Goal: Task Accomplishment & Management: Use online tool/utility

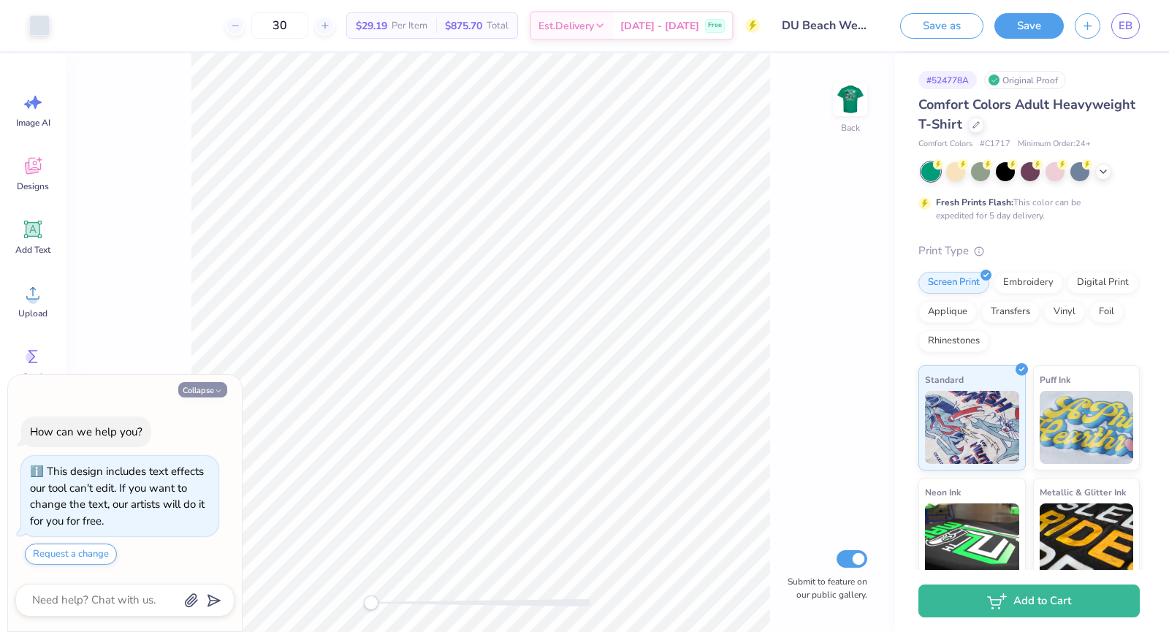
click at [212, 387] on button "Collapse" at bounding box center [202, 389] width 49 height 15
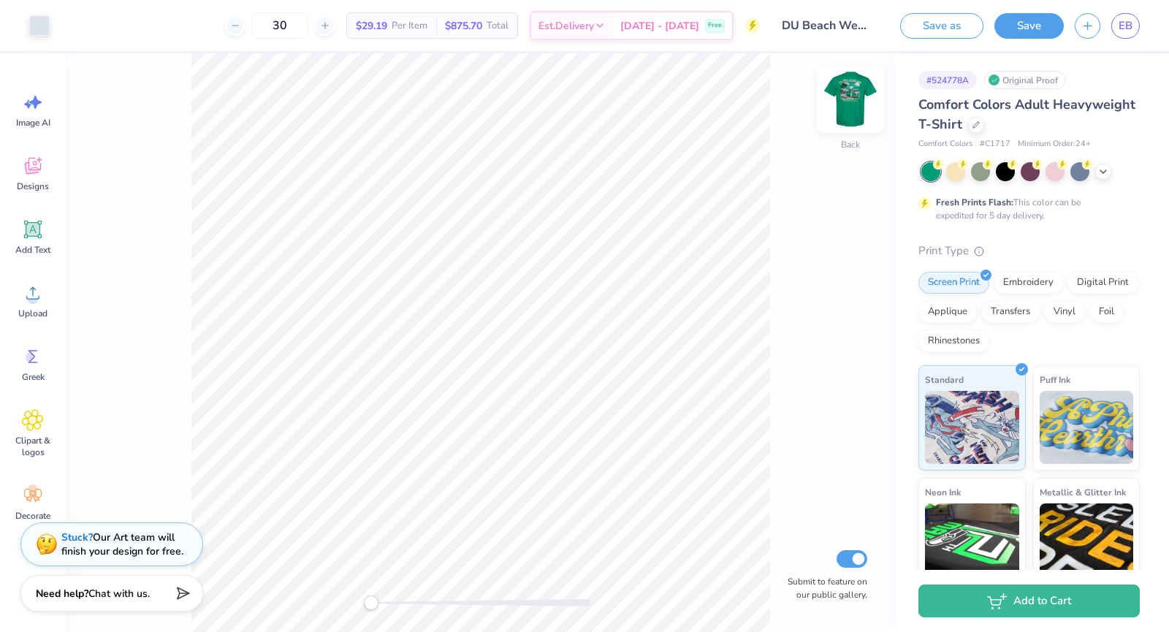
click at [844, 95] on img at bounding box center [850, 99] width 58 height 58
click at [1105, 173] on icon at bounding box center [1104, 170] width 12 height 12
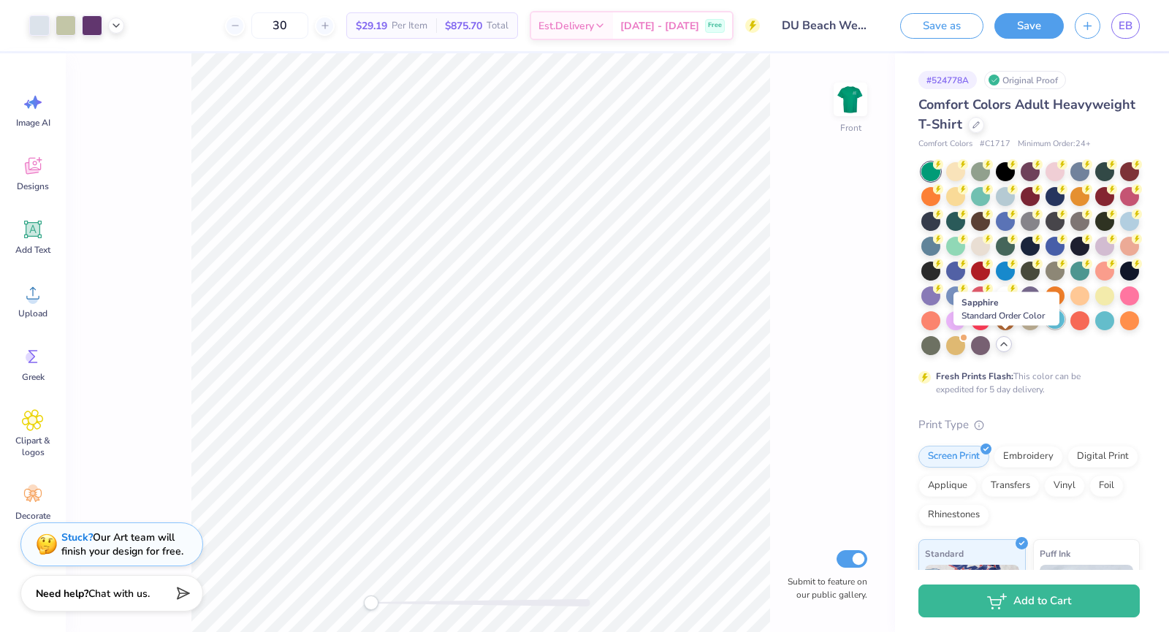
click at [1046, 329] on div at bounding box center [1055, 319] width 19 height 19
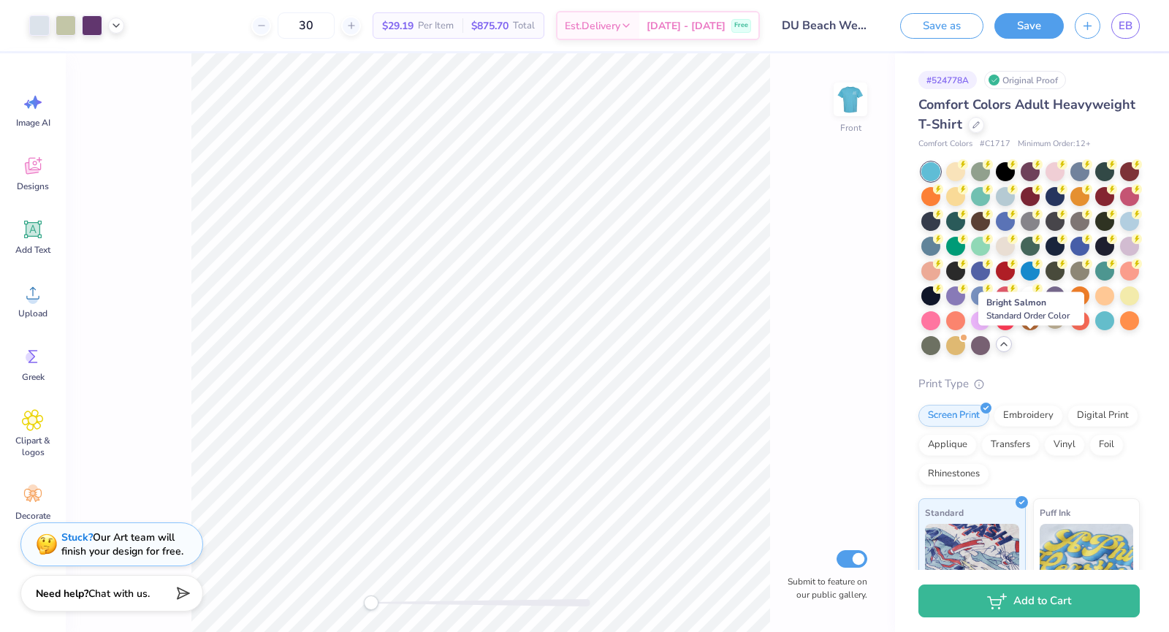
click at [1042, 346] on div at bounding box center [1030, 258] width 218 height 193
click at [1095, 329] on div at bounding box center [1104, 319] width 19 height 19
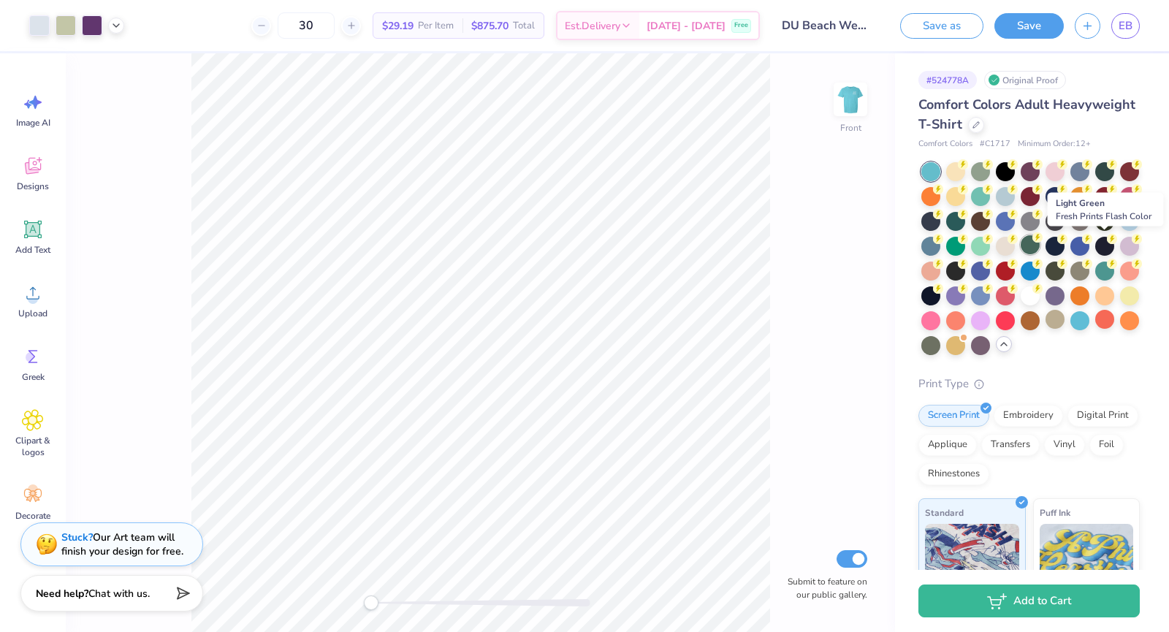
click at [1040, 248] on div at bounding box center [1030, 244] width 19 height 19
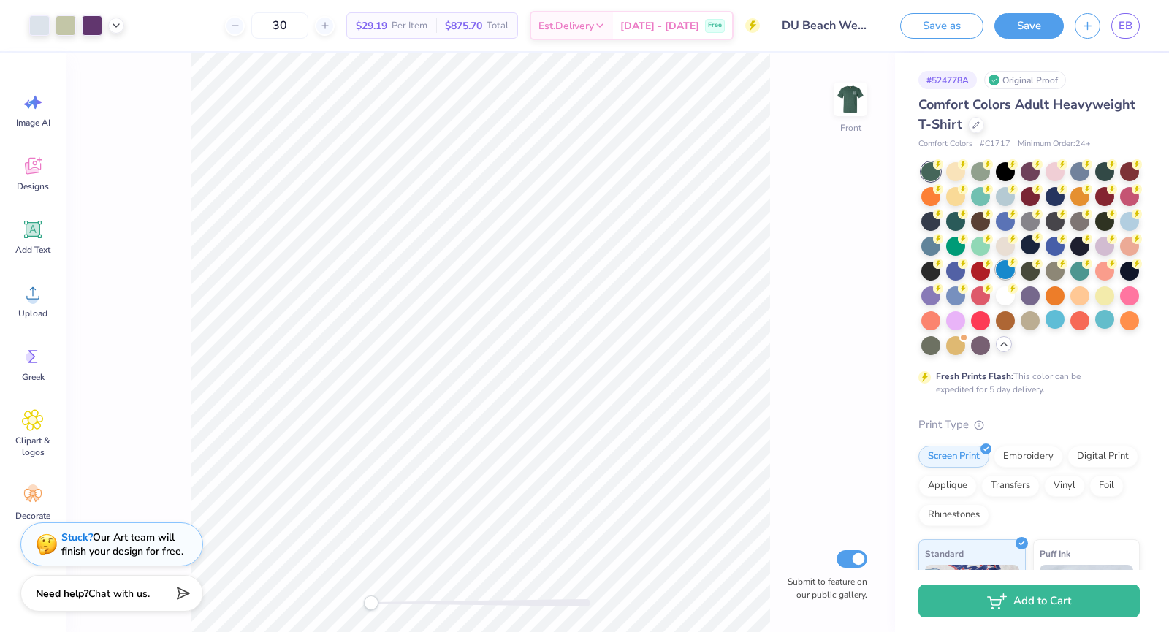
click at [1015, 273] on div at bounding box center [1005, 269] width 19 height 19
click at [990, 202] on div at bounding box center [980, 195] width 19 height 19
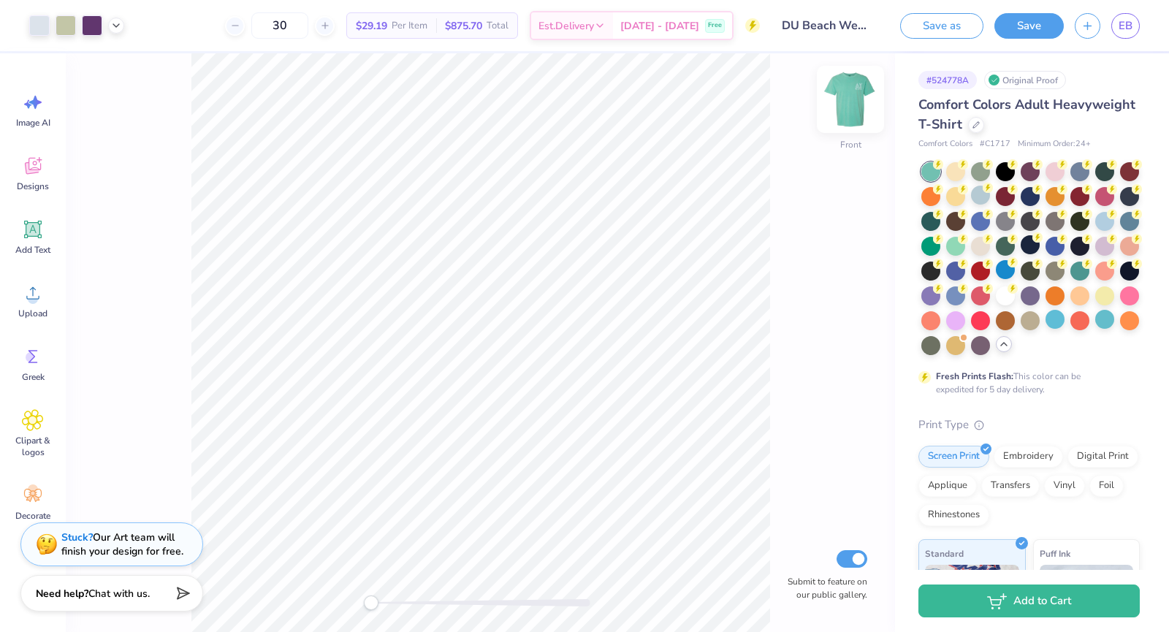
click at [841, 91] on img at bounding box center [850, 99] width 58 height 58
click at [841, 91] on img at bounding box center [850, 99] width 29 height 29
click at [982, 166] on div at bounding box center [980, 170] width 19 height 19
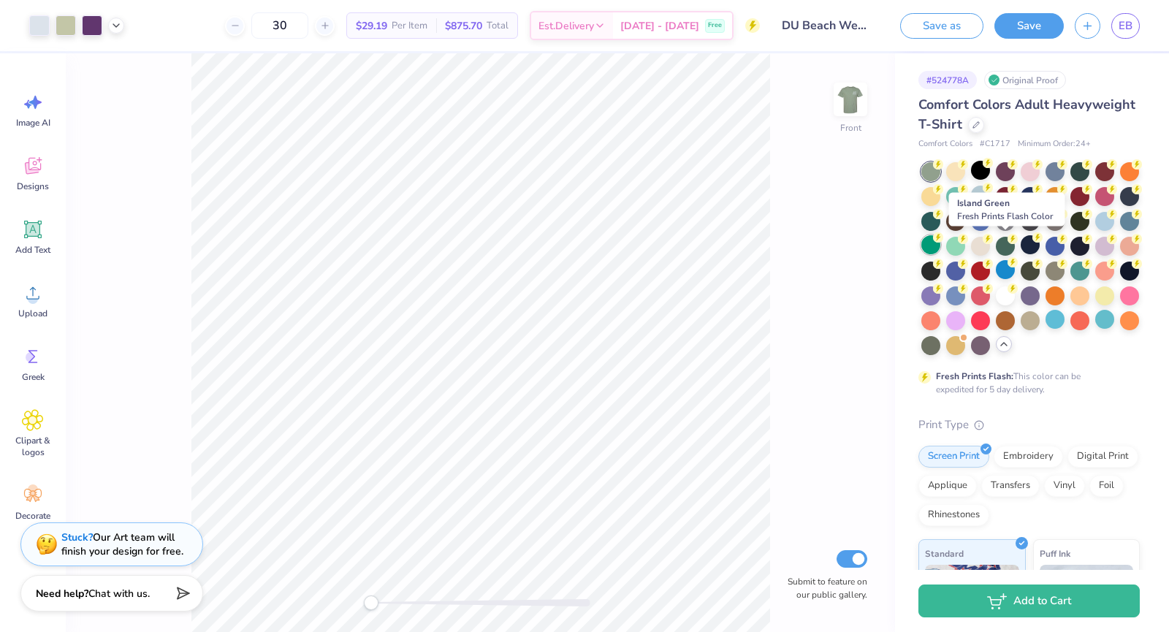
click at [940, 240] on div at bounding box center [930, 244] width 19 height 19
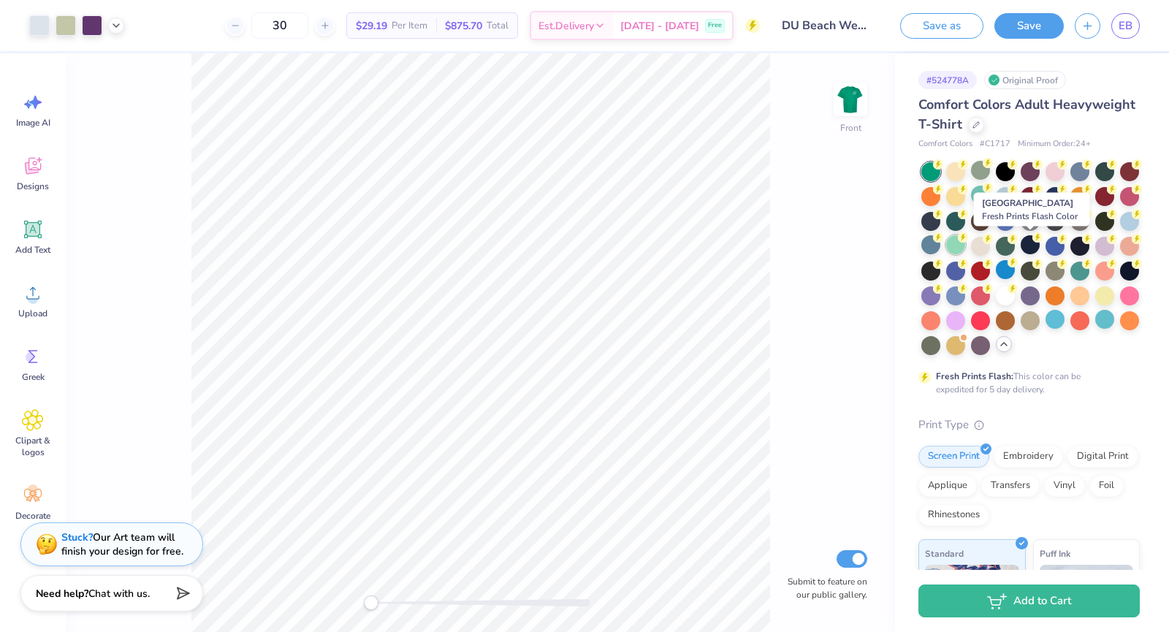
click at [965, 244] on div at bounding box center [955, 244] width 19 height 19
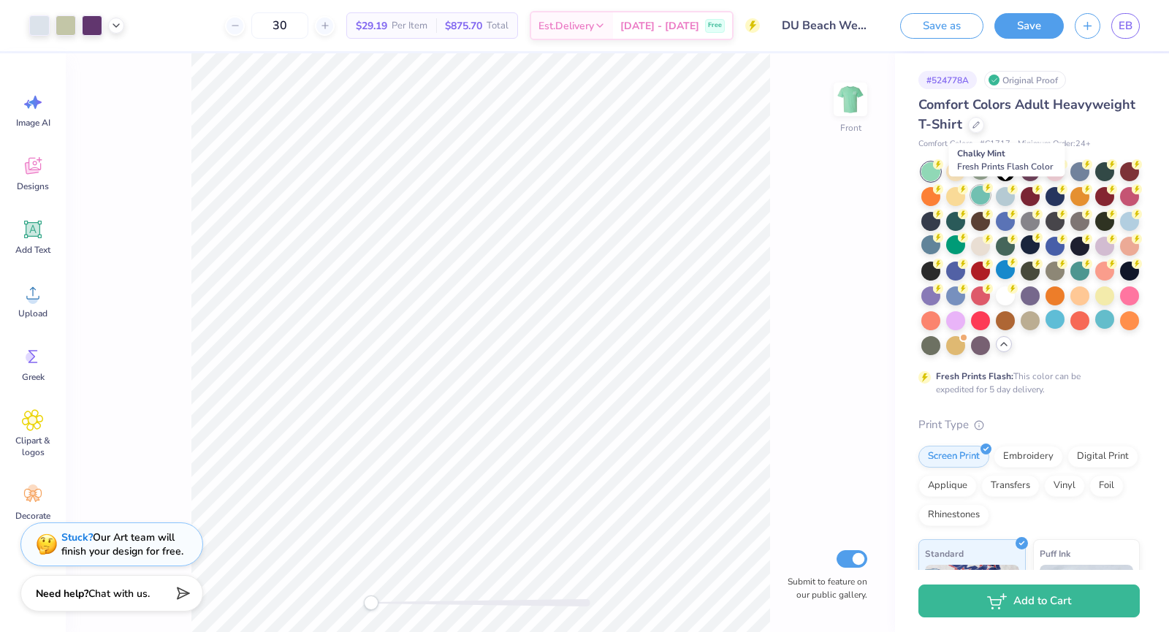
click at [990, 195] on div at bounding box center [980, 195] width 19 height 19
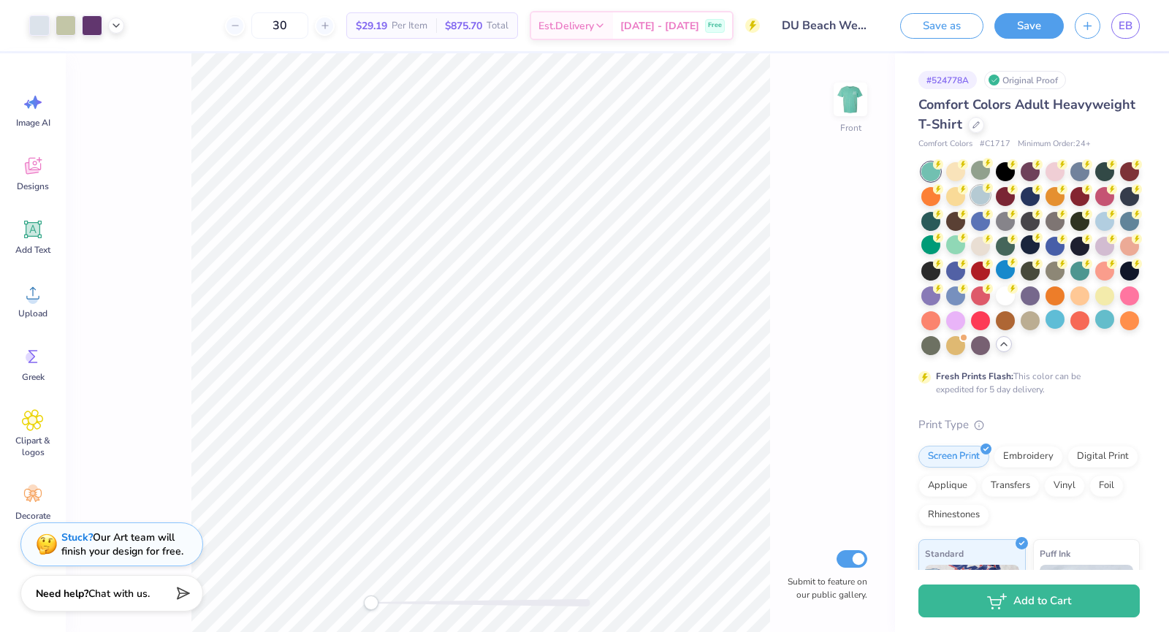
click at [990, 201] on div at bounding box center [980, 195] width 19 height 19
click at [856, 102] on img at bounding box center [850, 99] width 58 height 58
click at [856, 102] on img at bounding box center [850, 99] width 29 height 29
click at [940, 273] on div at bounding box center [930, 269] width 19 height 19
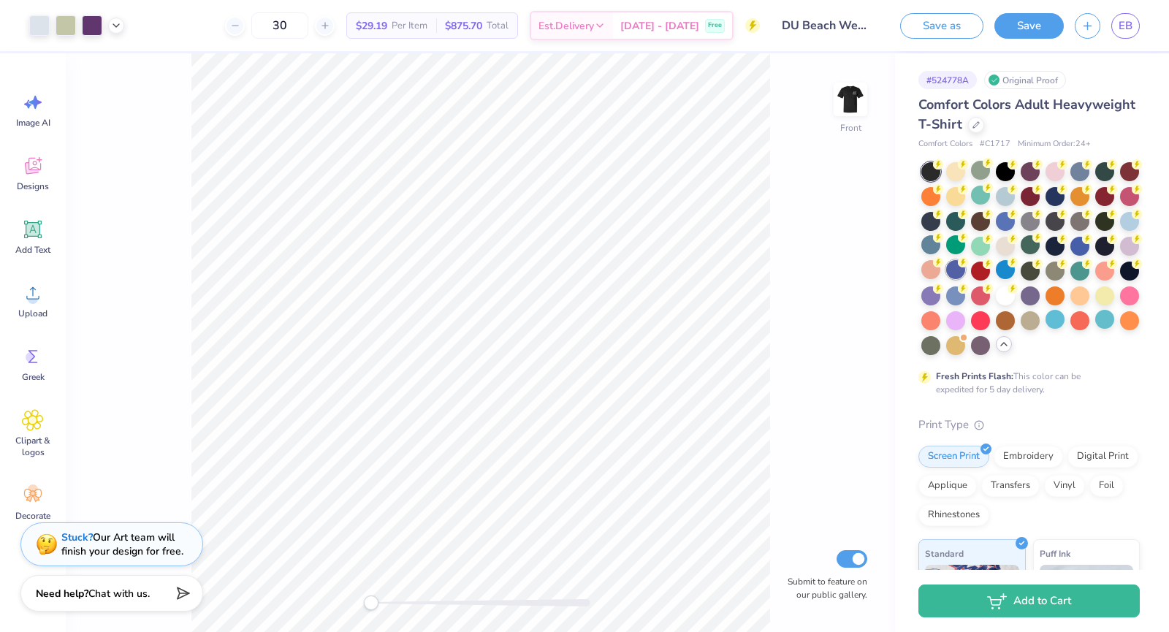
click at [965, 273] on div at bounding box center [955, 269] width 19 height 19
click at [965, 294] on div at bounding box center [955, 294] width 19 height 19
click at [862, 112] on img at bounding box center [850, 99] width 58 height 58
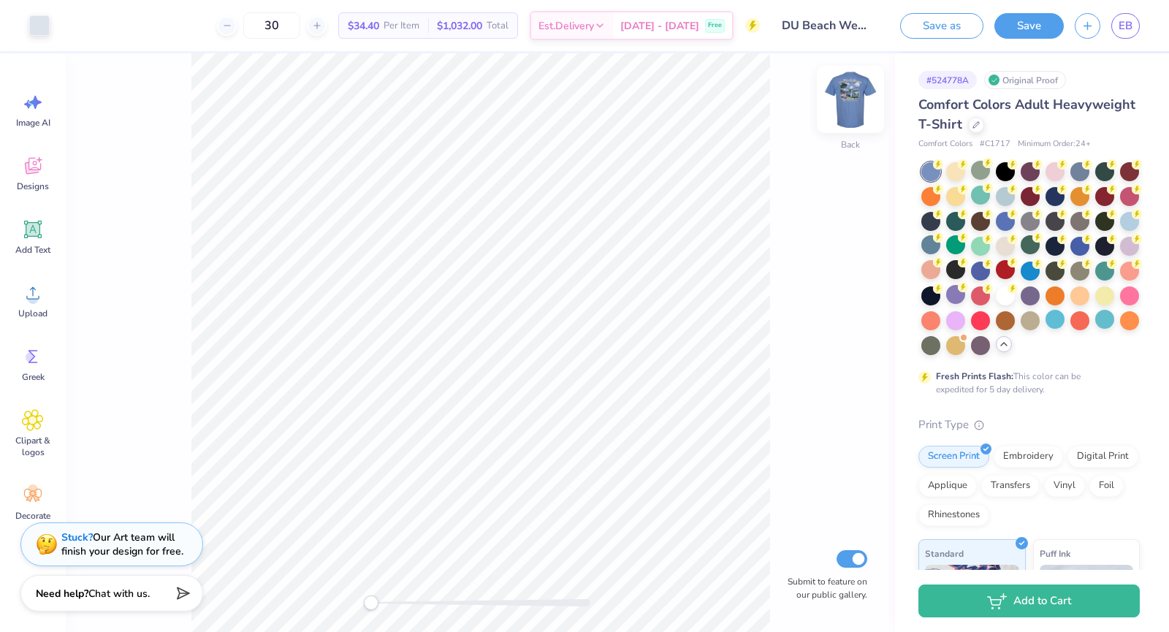
click at [860, 112] on img at bounding box center [850, 99] width 58 height 58
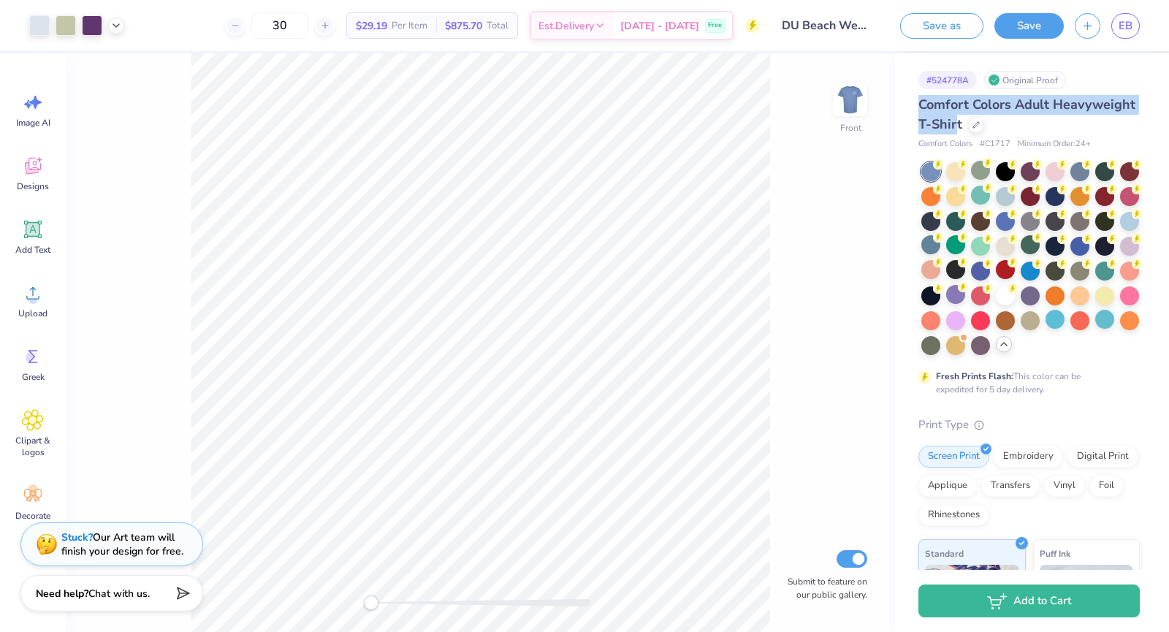
drag, startPoint x: 1043, startPoint y: 120, endPoint x: 919, endPoint y: 109, distance: 125.4
click at [919, 109] on span "Comfort Colors Adult Heavyweight T-Shirt" at bounding box center [1027, 114] width 217 height 37
drag, startPoint x: 919, startPoint y: 106, endPoint x: 1042, endPoint y: 126, distance: 125.1
click at [1042, 126] on span "Comfort Colors Adult Heavyweight T-Shirt" at bounding box center [1027, 114] width 217 height 37
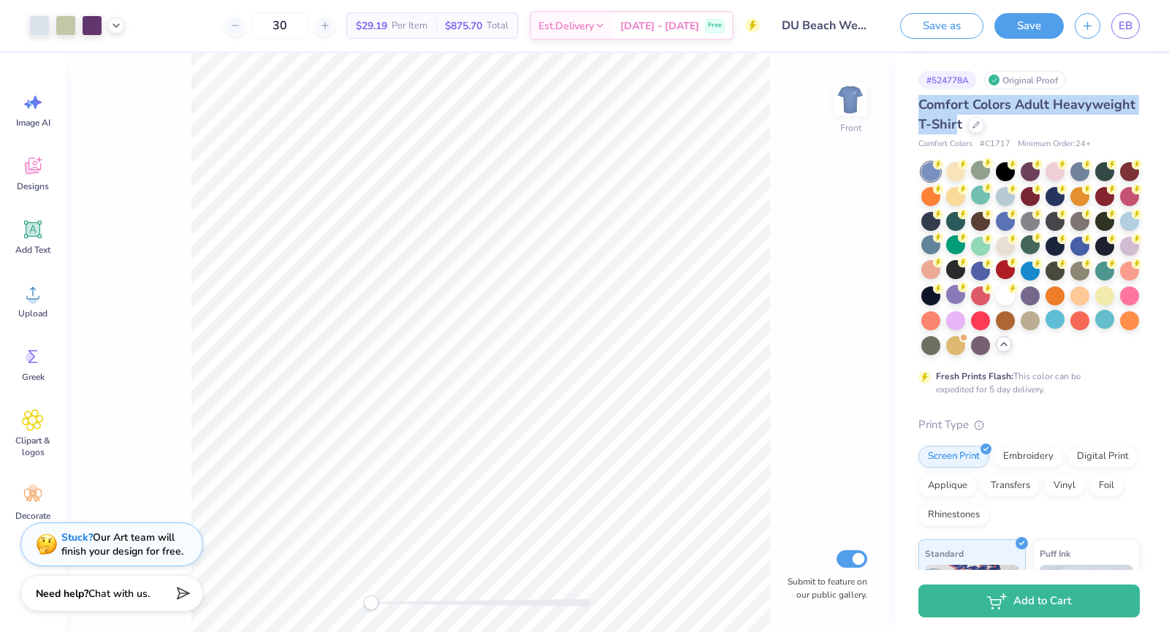
click at [1042, 126] on span "Comfort Colors Adult Heavyweight T-Shirt" at bounding box center [1027, 114] width 217 height 37
drag, startPoint x: 1043, startPoint y: 125, endPoint x: 921, endPoint y: 109, distance: 123.8
click at [921, 109] on span "Comfort Colors Adult Heavyweight T-Shirt" at bounding box center [1027, 114] width 217 height 37
drag, startPoint x: 921, startPoint y: 109, endPoint x: 1029, endPoint y: 116, distance: 108.4
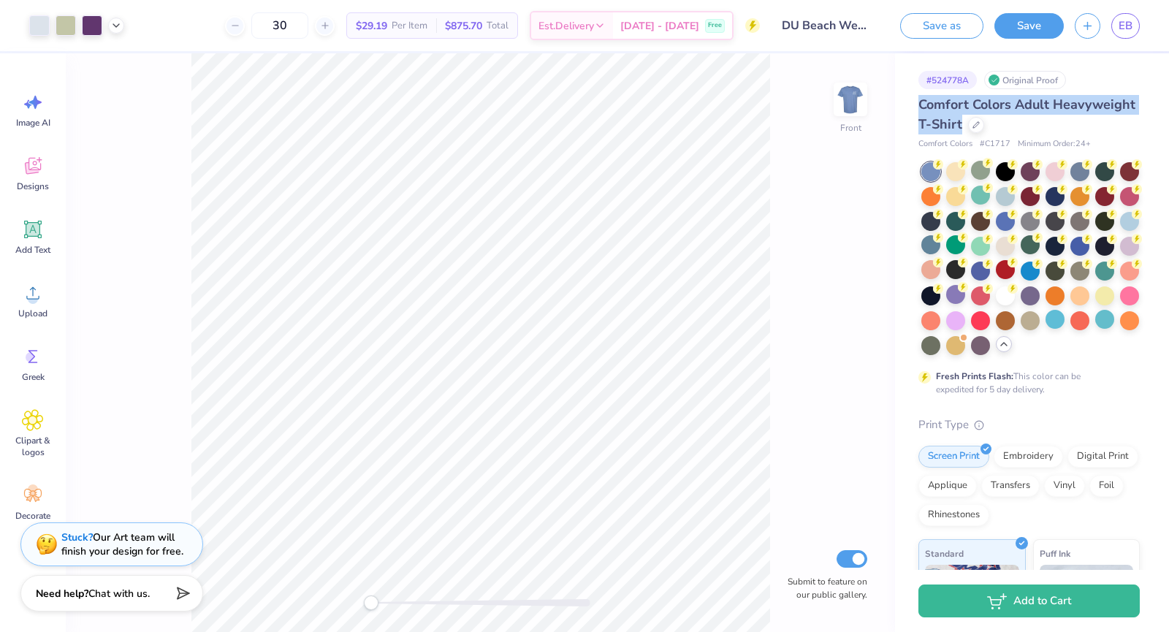
click at [1029, 116] on span "Comfort Colors Adult Heavyweight T-Shirt" at bounding box center [1027, 114] width 217 height 37
click at [856, 82] on div "Front Submit to feature on our public gallery." at bounding box center [480, 342] width 829 height 579
click at [1120, 229] on div at bounding box center [1129, 219] width 19 height 19
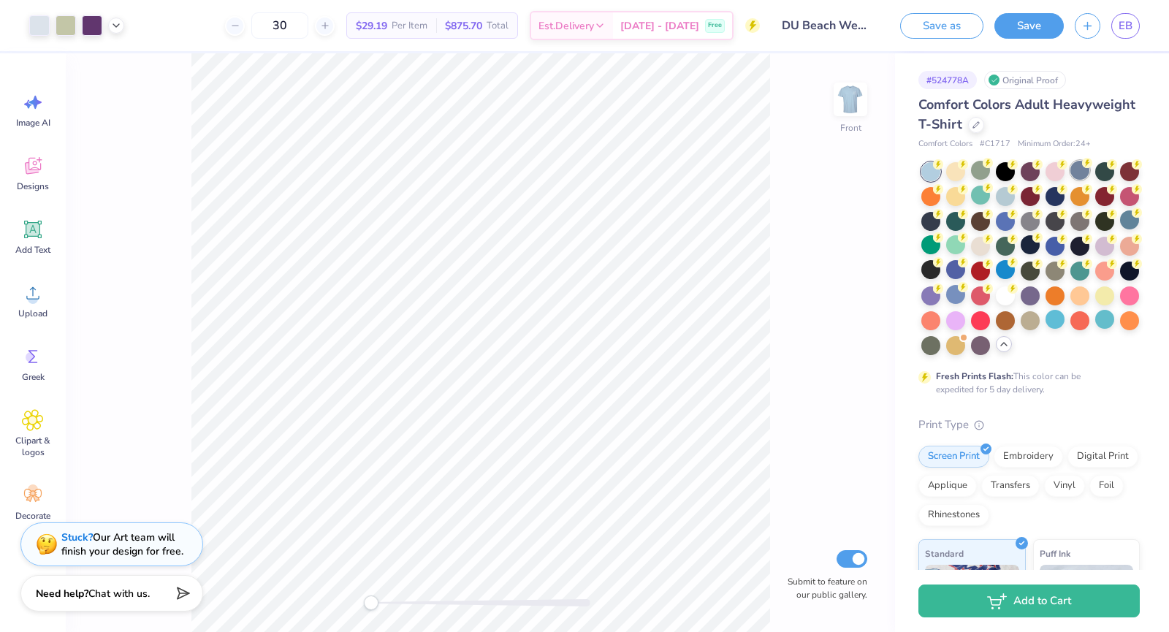
click at [1075, 174] on div at bounding box center [1079, 170] width 19 height 19
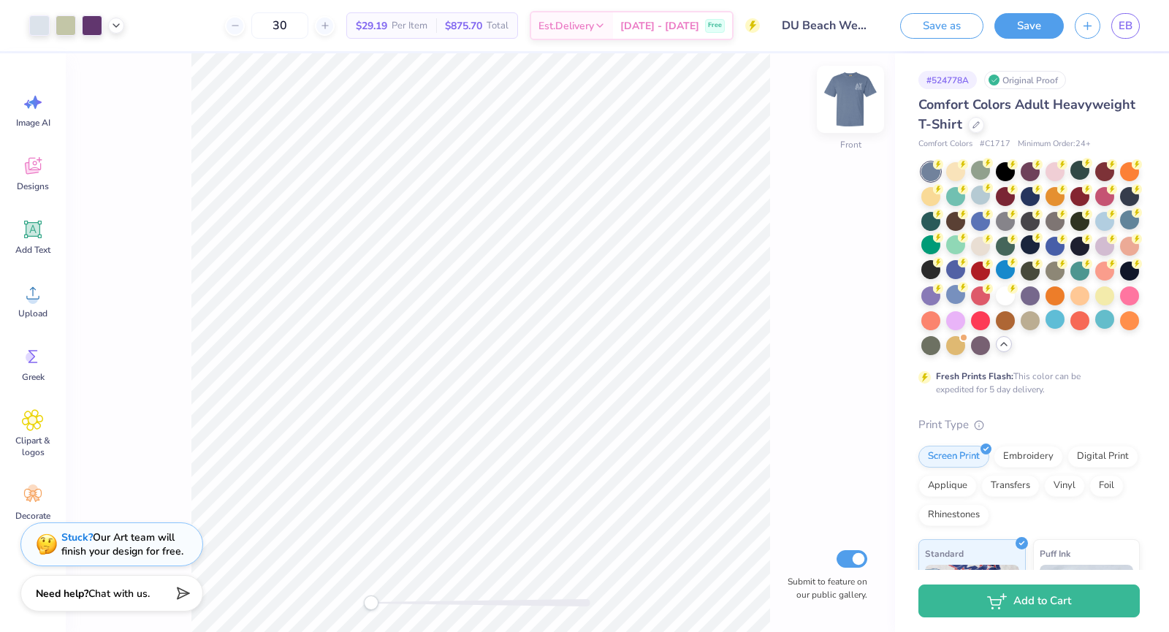
click at [849, 104] on img at bounding box center [850, 99] width 58 height 58
click at [847, 107] on img at bounding box center [850, 99] width 58 height 58
click at [753, 26] on icon at bounding box center [753, 26] width 7 height 10
click at [965, 297] on div at bounding box center [955, 294] width 19 height 19
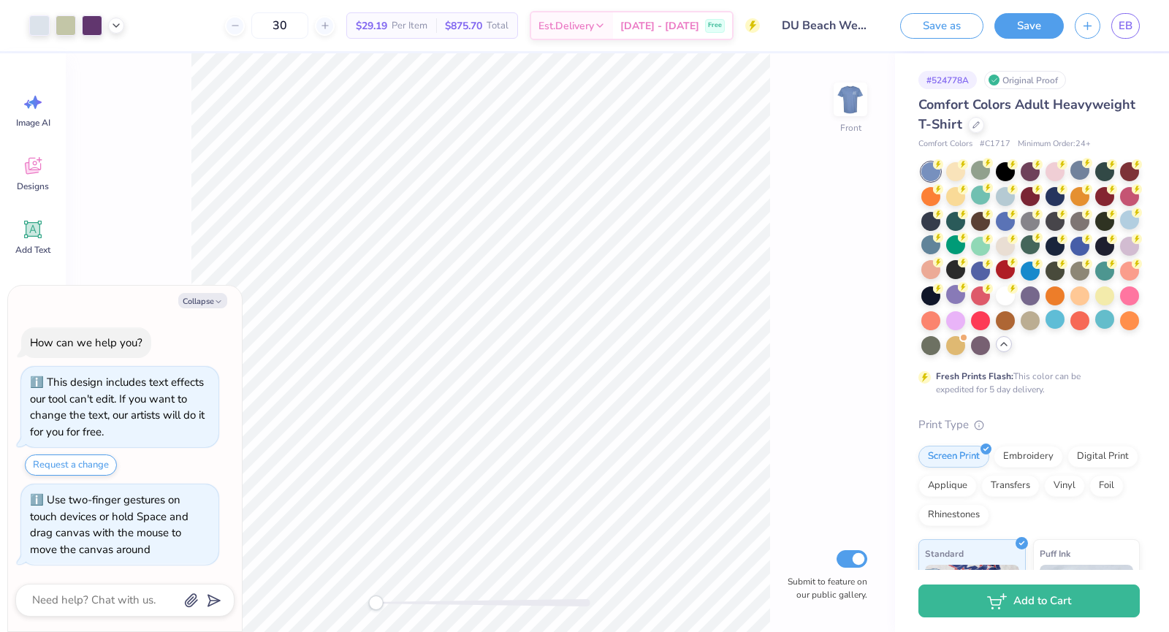
click at [377, 606] on div "Accessibility label" at bounding box center [375, 603] width 15 height 15
click at [111, 31] on div at bounding box center [116, 24] width 16 height 16
click at [120, 61] on div at bounding box center [116, 62] width 20 height 20
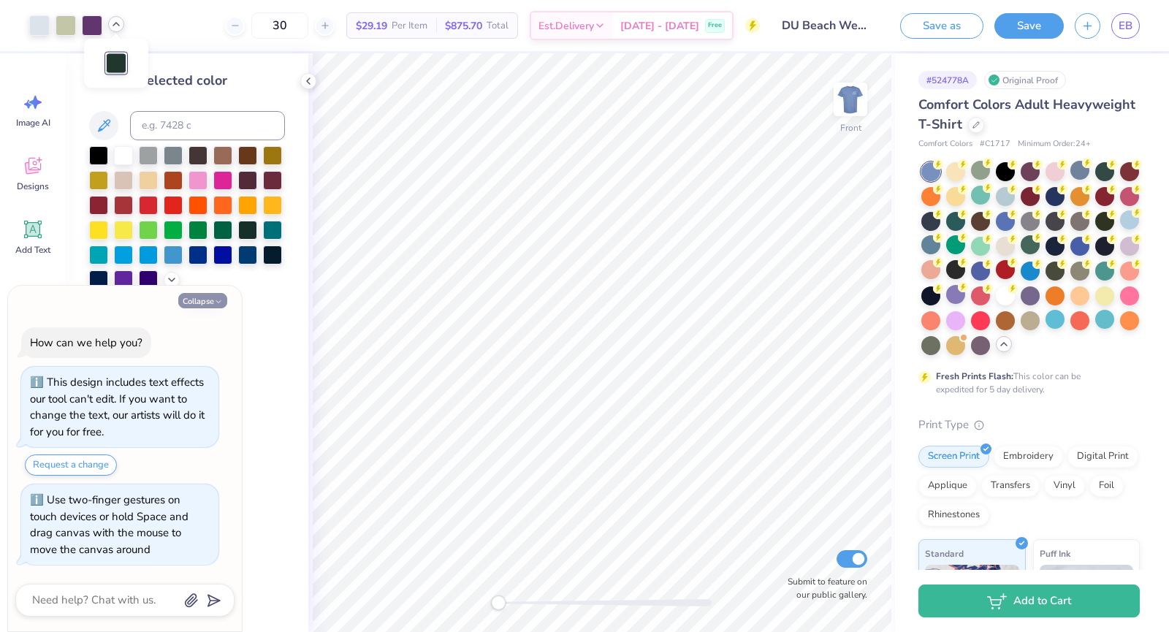
click at [202, 296] on button "Collapse" at bounding box center [202, 300] width 49 height 15
type textarea "x"
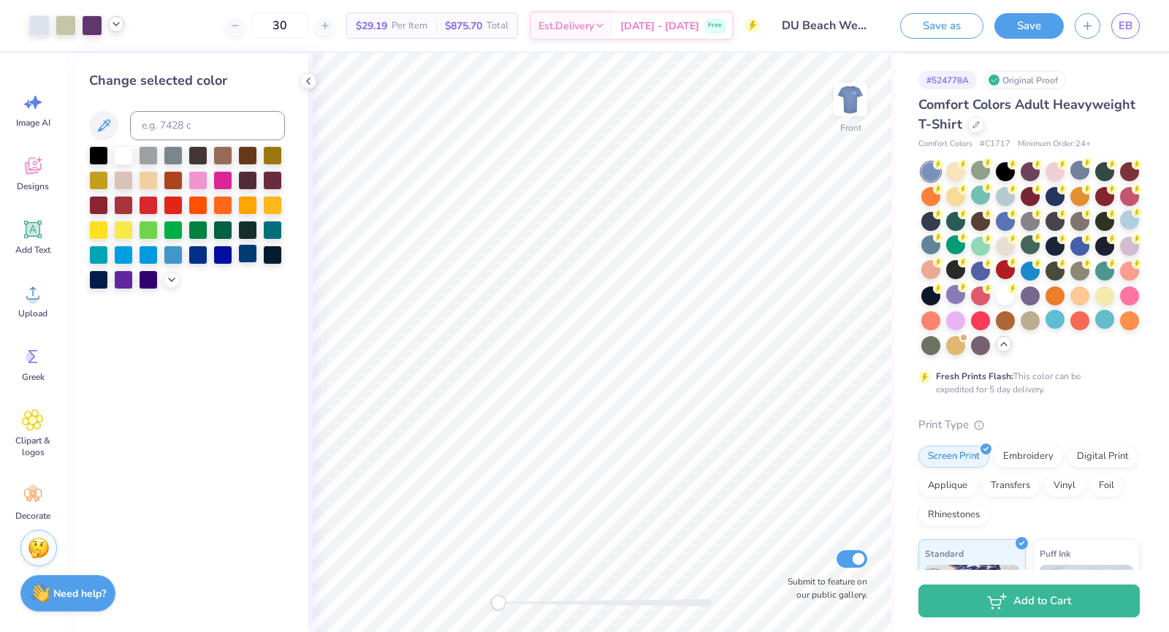
click at [246, 252] on div at bounding box center [247, 253] width 19 height 19
click at [227, 254] on div at bounding box center [222, 253] width 19 height 19
click at [206, 255] on div at bounding box center [198, 253] width 19 height 19
click at [99, 282] on div at bounding box center [98, 278] width 19 height 19
click at [311, 77] on icon at bounding box center [309, 81] width 12 height 12
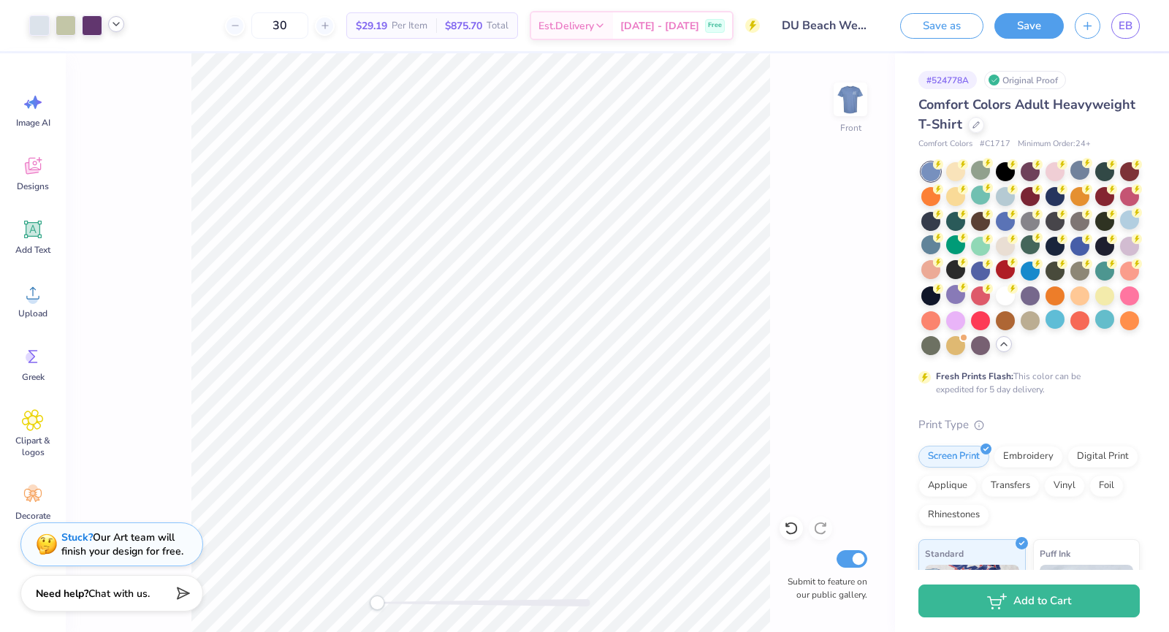
click at [118, 32] on div at bounding box center [76, 25] width 95 height 20
click at [857, 96] on img at bounding box center [850, 99] width 58 height 58
click at [856, 90] on img at bounding box center [850, 99] width 58 height 58
click at [114, 32] on div at bounding box center [76, 25] width 95 height 20
click at [92, 34] on div at bounding box center [92, 24] width 20 height 20
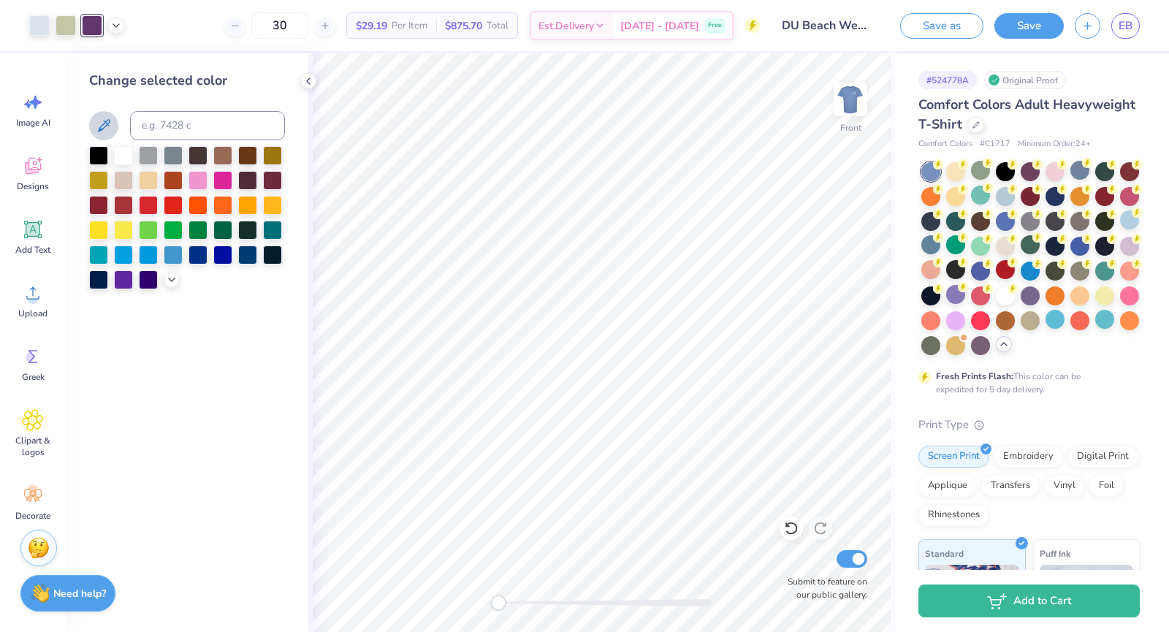
click at [99, 127] on icon at bounding box center [104, 126] width 18 height 18
click at [309, 87] on div at bounding box center [308, 81] width 16 height 16
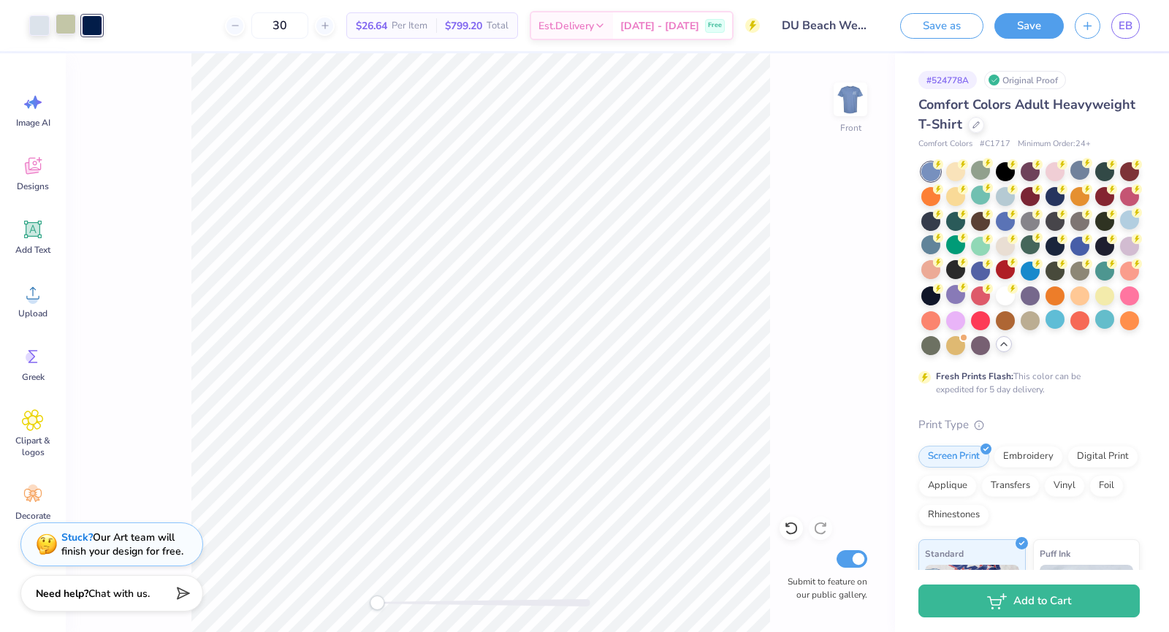
click at [67, 25] on div at bounding box center [66, 24] width 20 height 20
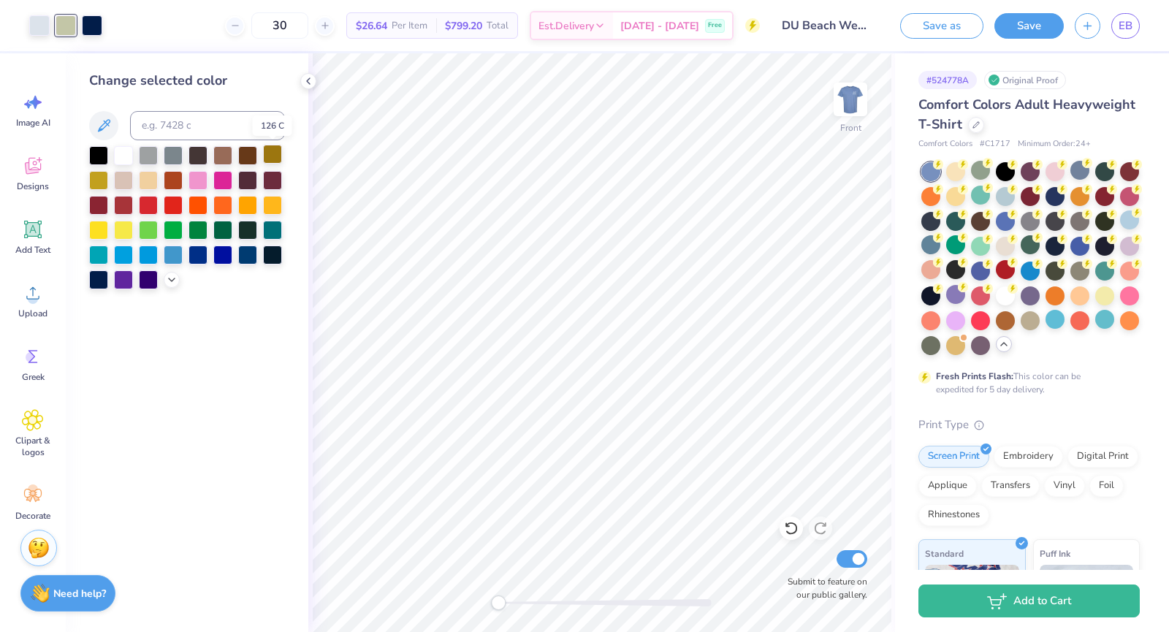
click at [270, 155] on div at bounding box center [272, 154] width 19 height 19
click at [103, 235] on div at bounding box center [98, 228] width 19 height 19
click at [128, 233] on div at bounding box center [123, 228] width 19 height 19
click at [93, 175] on div at bounding box center [98, 179] width 19 height 19
click at [146, 177] on div at bounding box center [148, 179] width 19 height 19
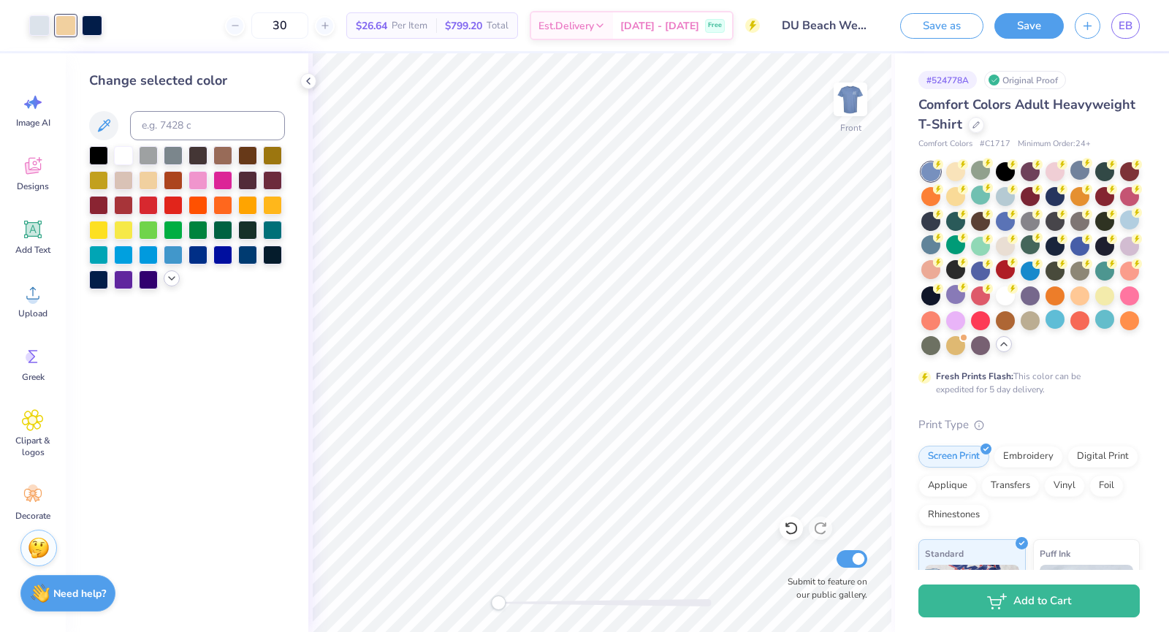
click at [177, 275] on icon at bounding box center [172, 279] width 12 height 12
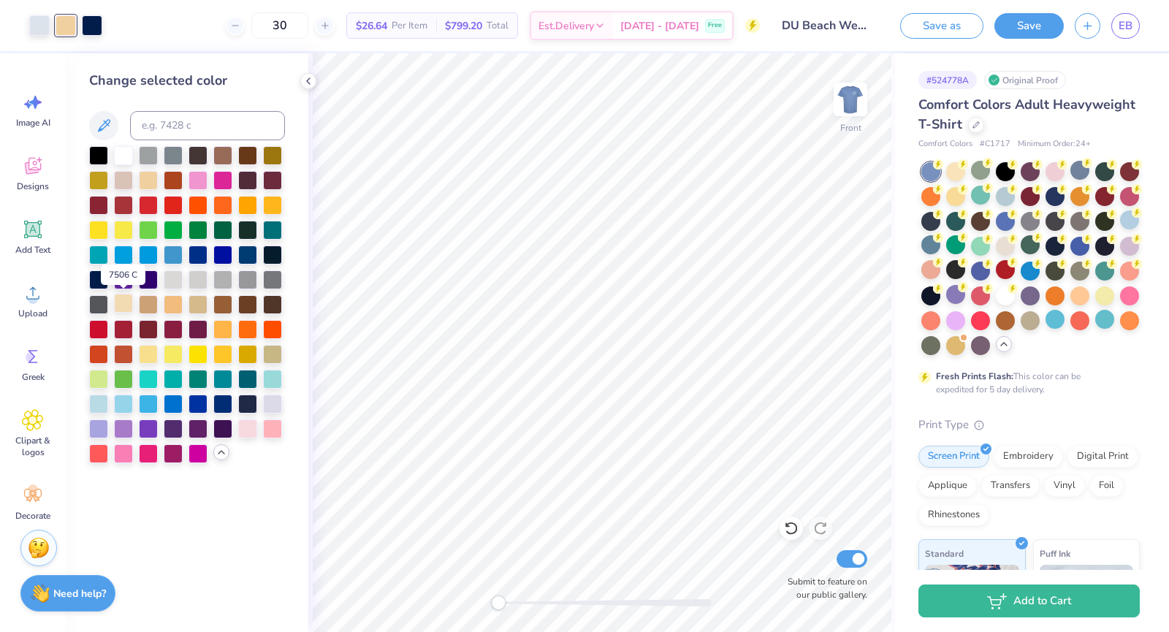
click at [126, 305] on div at bounding box center [123, 303] width 19 height 19
click at [151, 305] on div at bounding box center [148, 303] width 19 height 19
click at [178, 311] on div at bounding box center [173, 303] width 19 height 19
click at [202, 306] on div at bounding box center [198, 303] width 19 height 19
click at [267, 352] on div at bounding box center [272, 352] width 19 height 19
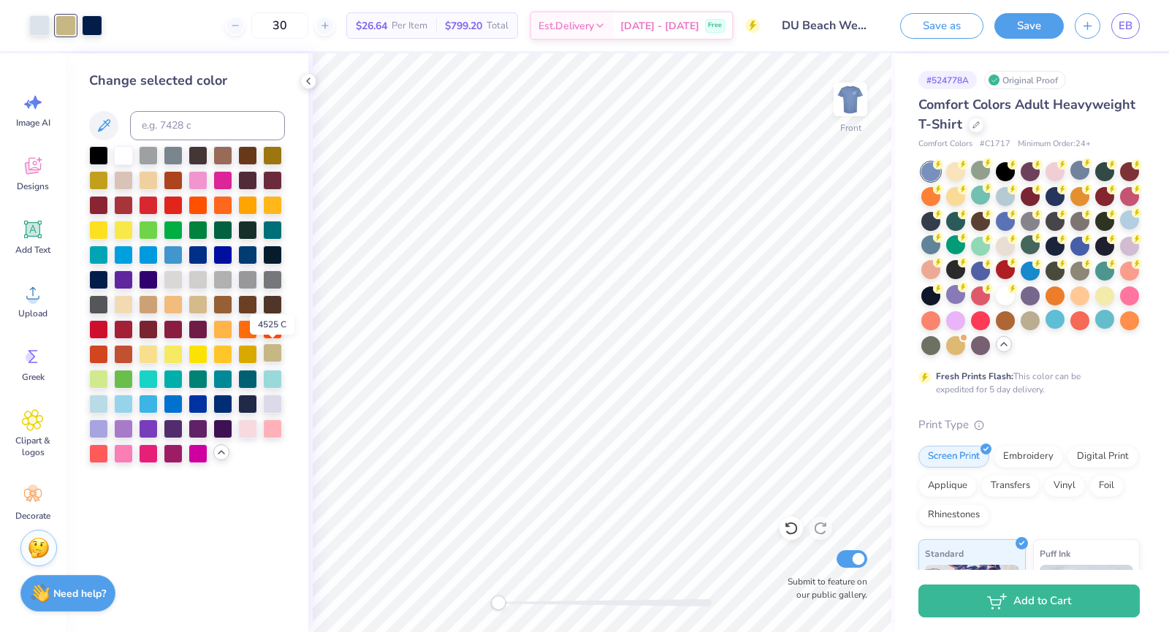
click at [272, 357] on div at bounding box center [272, 352] width 19 height 19
click at [250, 356] on div at bounding box center [247, 352] width 19 height 19
click at [278, 356] on div at bounding box center [272, 352] width 19 height 19
click at [129, 305] on div at bounding box center [123, 303] width 19 height 19
click at [276, 360] on div at bounding box center [272, 352] width 19 height 19
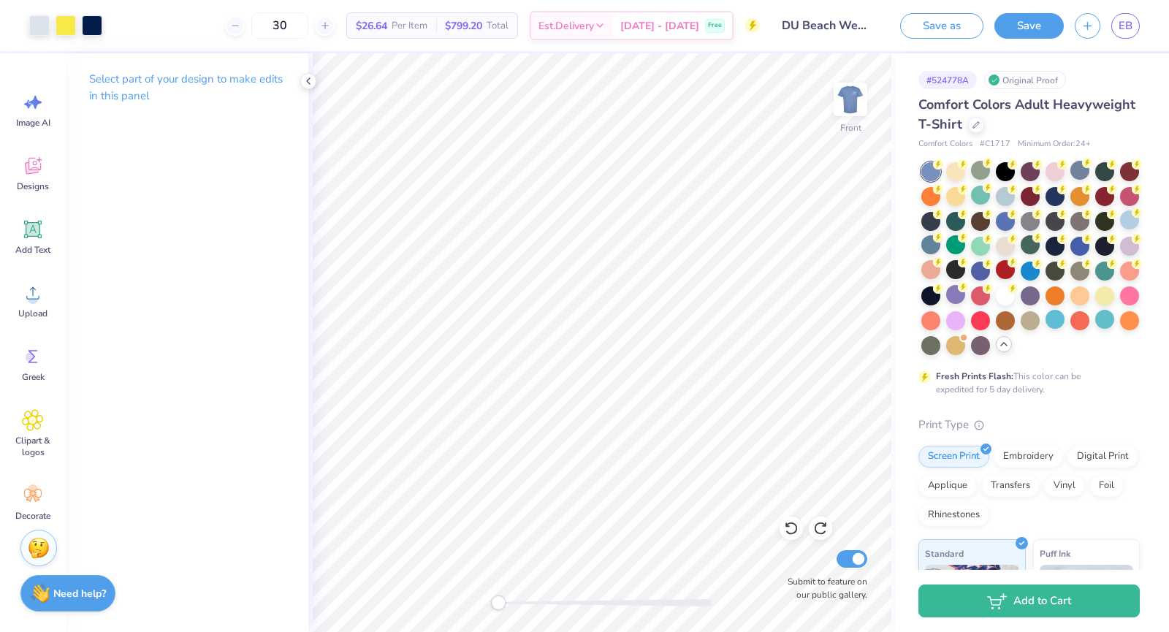
click at [275, 362] on div "Select part of your design to make edits in this panel" at bounding box center [187, 342] width 243 height 579
click at [308, 75] on icon at bounding box center [309, 81] width 12 height 12
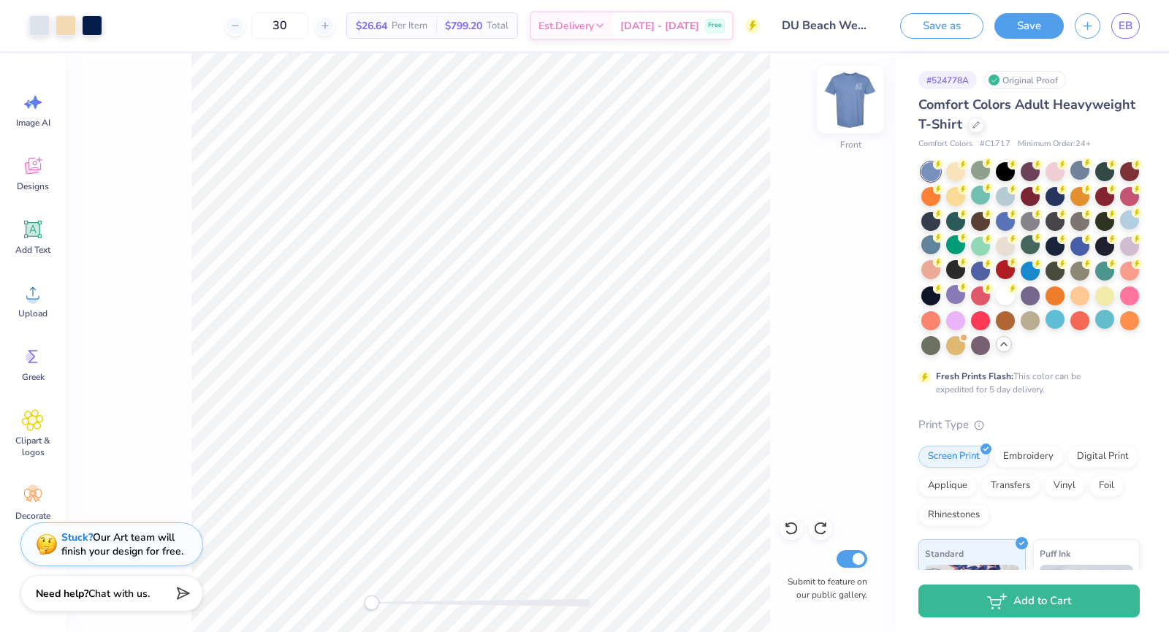
click at [857, 107] on img at bounding box center [850, 99] width 58 height 58
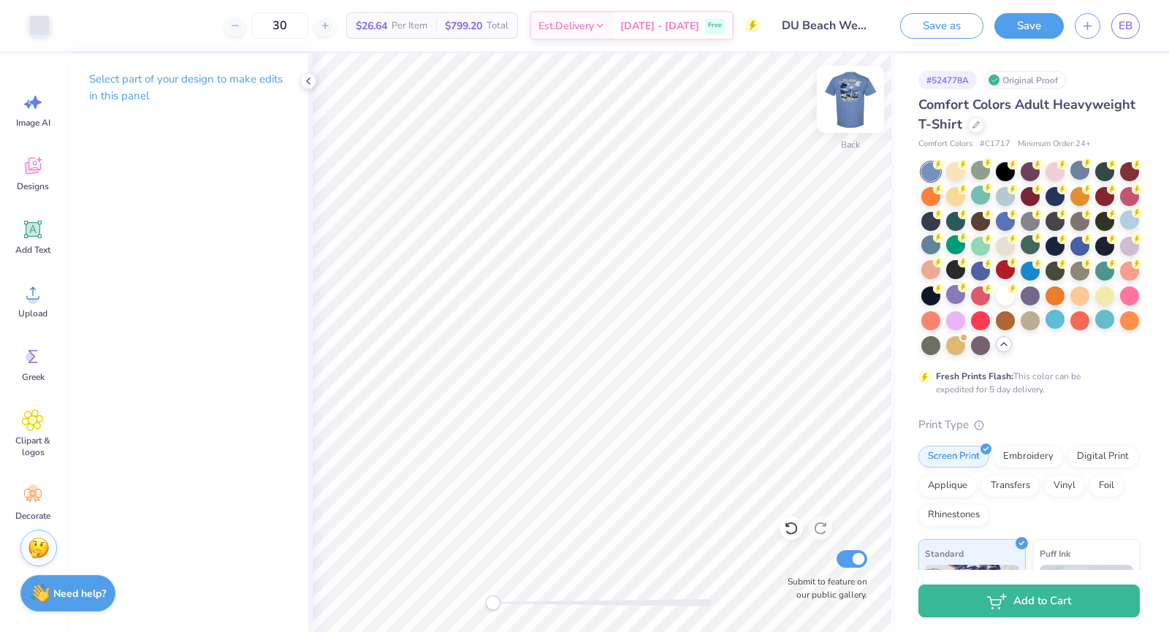
click at [856, 101] on img at bounding box center [850, 99] width 58 height 58
click at [64, 26] on div at bounding box center [66, 24] width 20 height 20
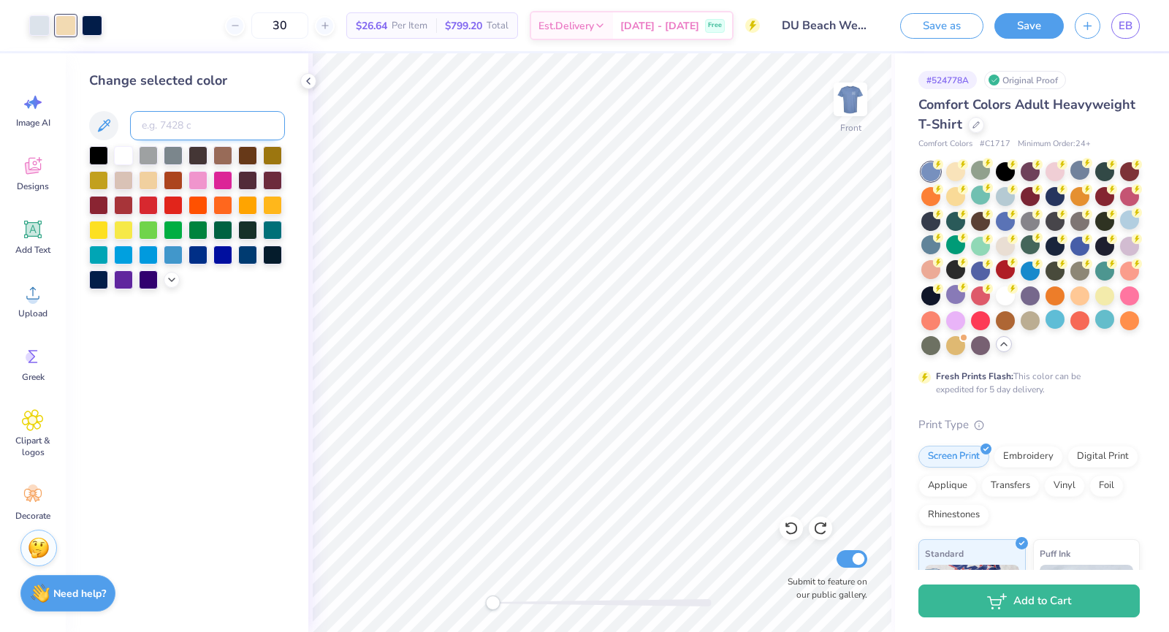
click at [189, 128] on input at bounding box center [207, 125] width 155 height 29
type input "7507"
click at [167, 270] on div at bounding box center [187, 217] width 196 height 143
click at [167, 279] on icon at bounding box center [172, 279] width 12 height 12
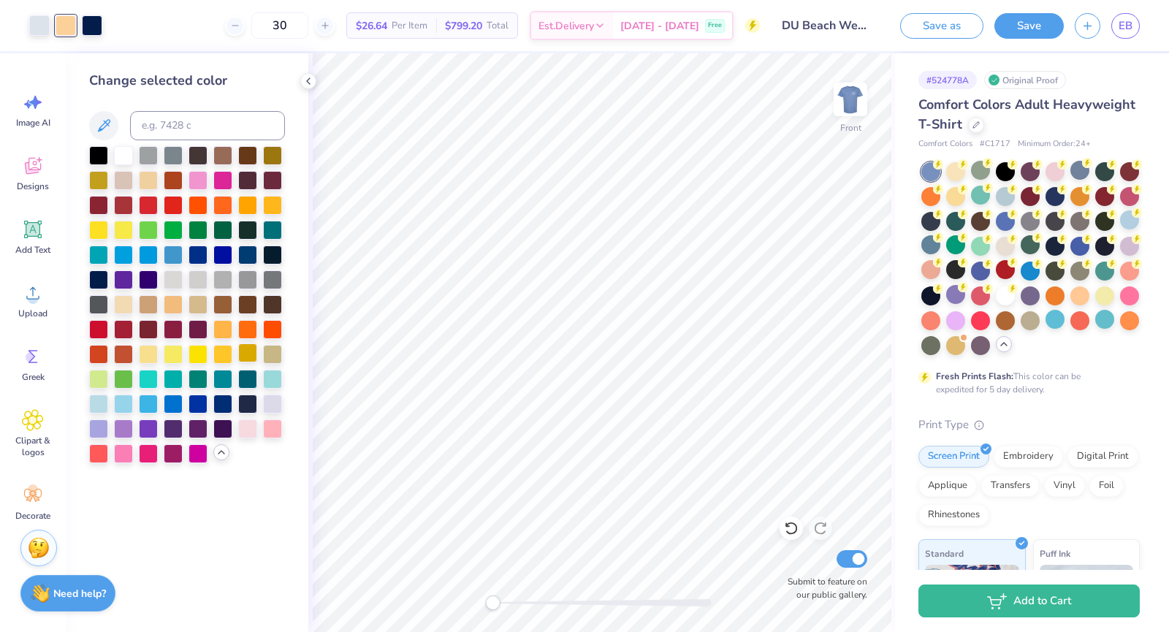
click at [246, 354] on div at bounding box center [247, 352] width 19 height 19
click at [226, 353] on div at bounding box center [222, 352] width 19 height 19
click at [272, 422] on div at bounding box center [272, 427] width 19 height 19
click at [275, 407] on div at bounding box center [272, 402] width 19 height 19
click at [241, 408] on div at bounding box center [247, 402] width 19 height 19
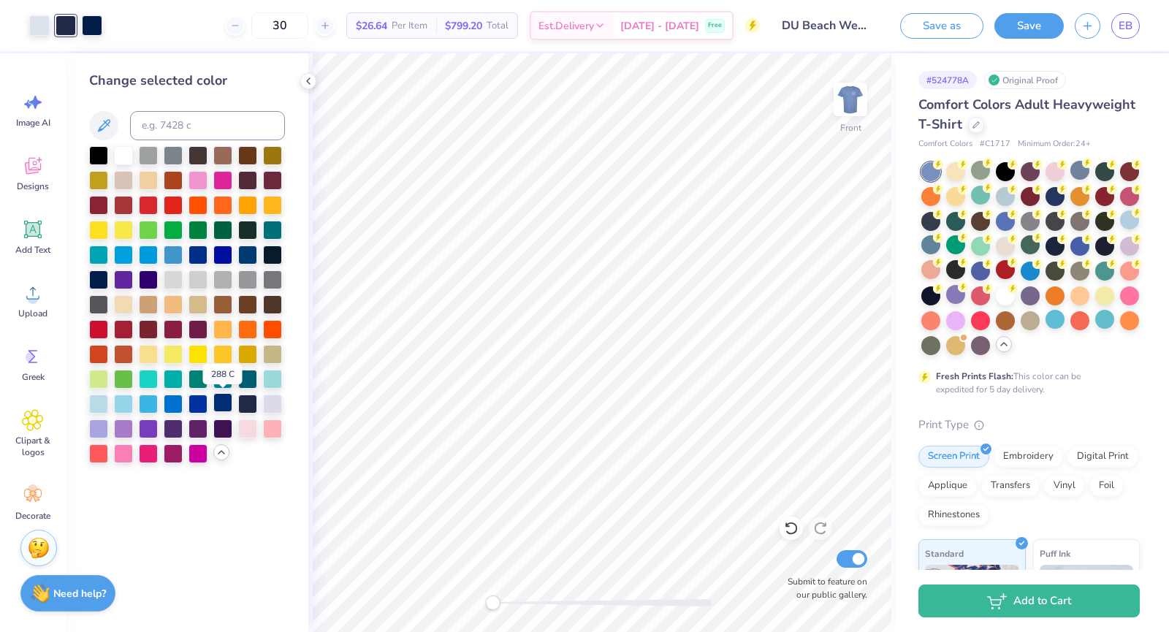
click at [224, 403] on div at bounding box center [222, 402] width 19 height 19
click at [214, 404] on div at bounding box center [222, 402] width 19 height 19
click at [108, 381] on div at bounding box center [98, 377] width 19 height 19
click at [121, 376] on div at bounding box center [123, 377] width 19 height 19
click at [153, 376] on div at bounding box center [148, 377] width 19 height 19
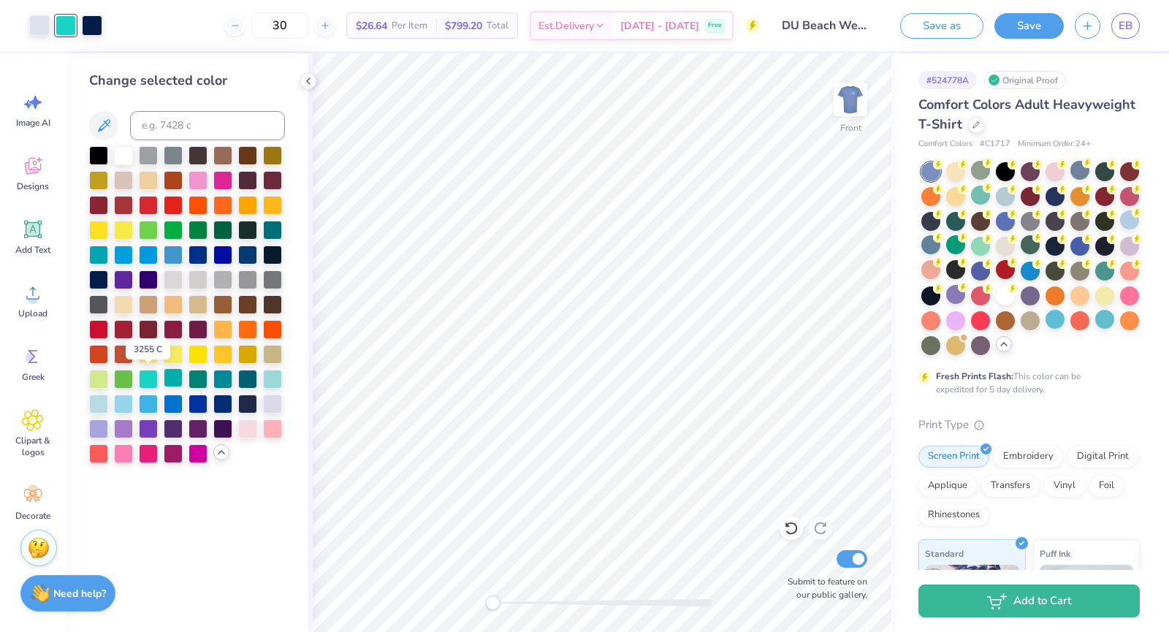
click at [173, 376] on div at bounding box center [173, 377] width 19 height 19
click at [189, 377] on div at bounding box center [198, 377] width 19 height 19
click at [210, 380] on div at bounding box center [187, 304] width 196 height 317
click at [231, 378] on div at bounding box center [222, 377] width 19 height 19
click at [239, 379] on div at bounding box center [247, 377] width 19 height 19
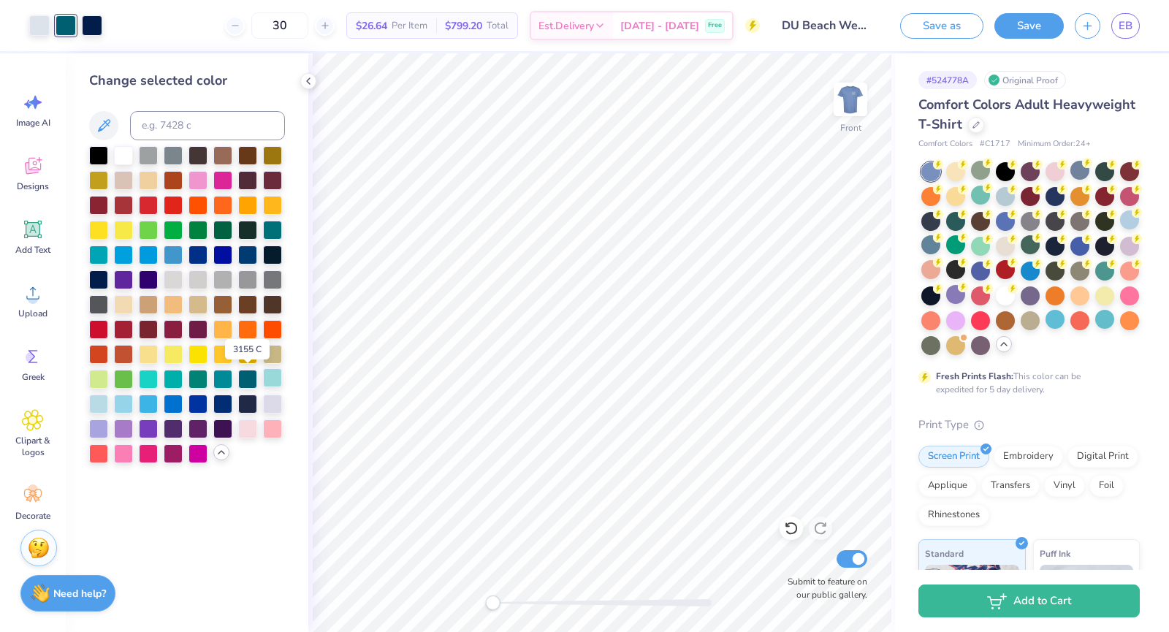
click at [263, 379] on div at bounding box center [272, 377] width 19 height 19
click at [275, 352] on div at bounding box center [272, 352] width 19 height 19
click at [245, 354] on div at bounding box center [247, 352] width 19 height 19
click at [232, 357] on div at bounding box center [222, 352] width 19 height 19
click at [206, 354] on div at bounding box center [198, 352] width 19 height 19
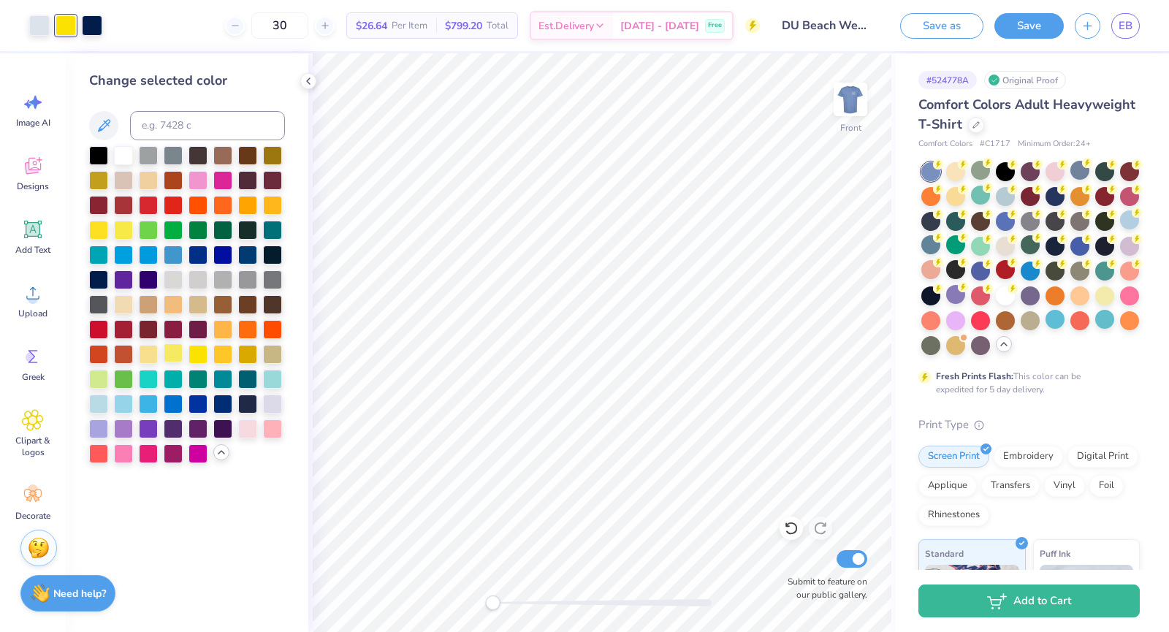
click at [178, 354] on div at bounding box center [173, 352] width 19 height 19
click at [154, 355] on div at bounding box center [148, 352] width 19 height 19
click at [119, 358] on div at bounding box center [123, 352] width 19 height 19
click at [94, 352] on div at bounding box center [98, 352] width 19 height 19
click at [95, 330] on div at bounding box center [98, 328] width 19 height 19
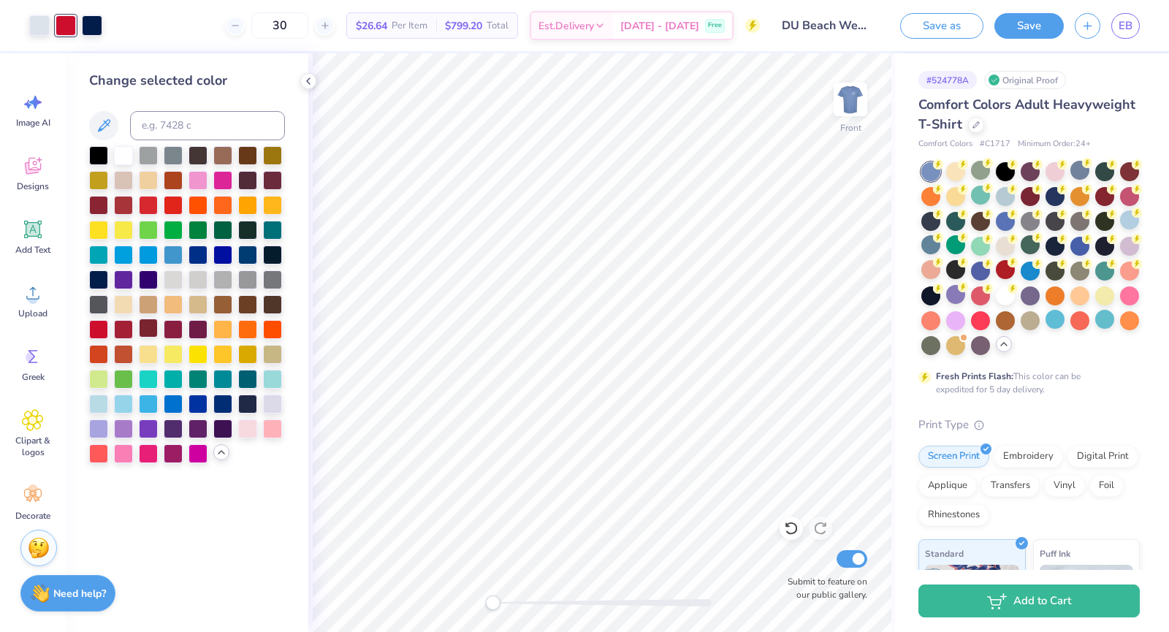
click at [139, 324] on div at bounding box center [148, 328] width 19 height 19
click at [158, 327] on div at bounding box center [148, 328] width 19 height 19
click at [178, 328] on div at bounding box center [173, 328] width 19 height 19
click at [200, 330] on div at bounding box center [198, 328] width 19 height 19
click at [232, 332] on div at bounding box center [222, 328] width 19 height 19
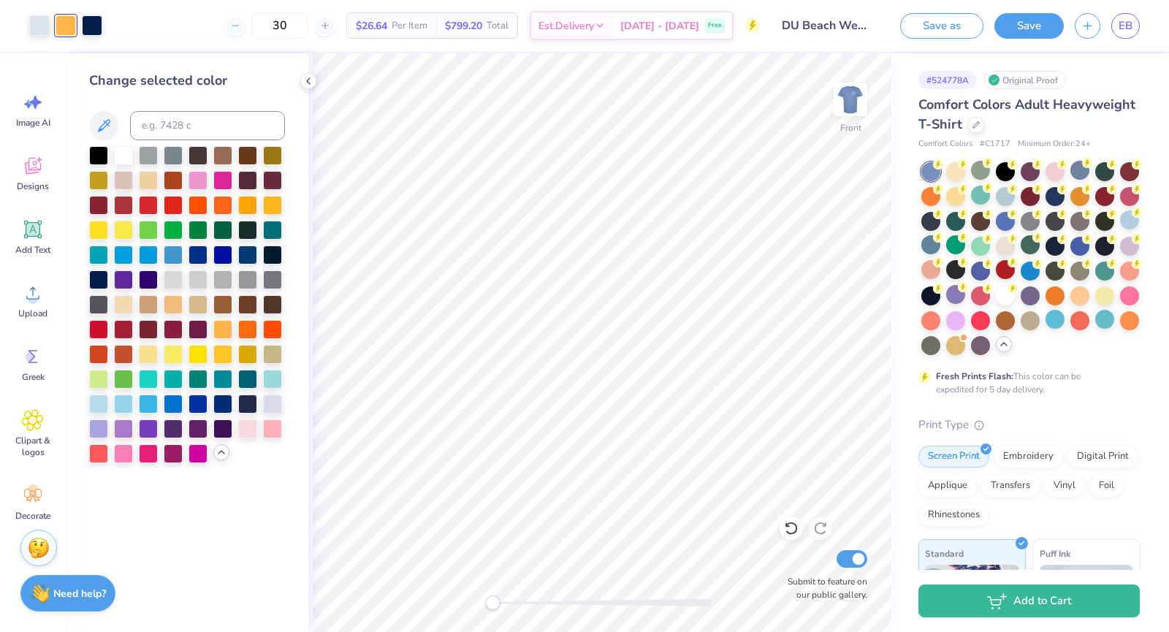
click at [259, 330] on div at bounding box center [187, 304] width 196 height 317
click at [257, 330] on div at bounding box center [247, 328] width 19 height 19
click at [268, 327] on div at bounding box center [272, 328] width 19 height 19
click at [282, 301] on div at bounding box center [272, 303] width 19 height 19
click at [246, 302] on div at bounding box center [247, 303] width 19 height 19
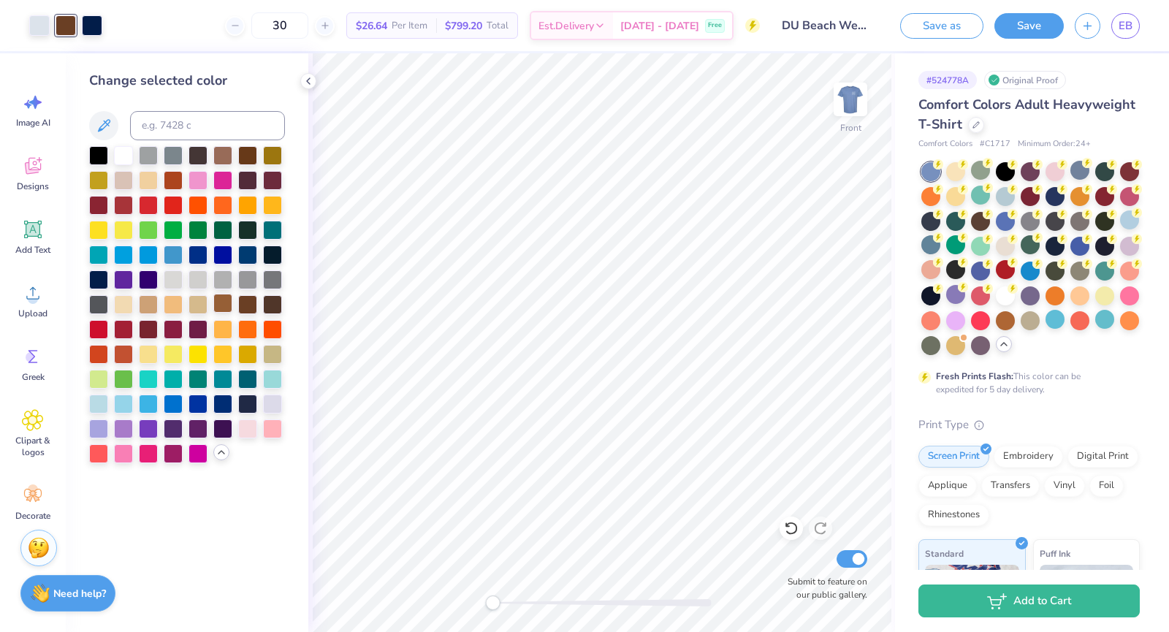
click at [224, 303] on div at bounding box center [222, 303] width 19 height 19
click at [207, 305] on div at bounding box center [198, 303] width 19 height 19
click at [192, 127] on input at bounding box center [207, 125] width 155 height 29
type input "7506"
click at [302, 81] on div at bounding box center [308, 81] width 16 height 16
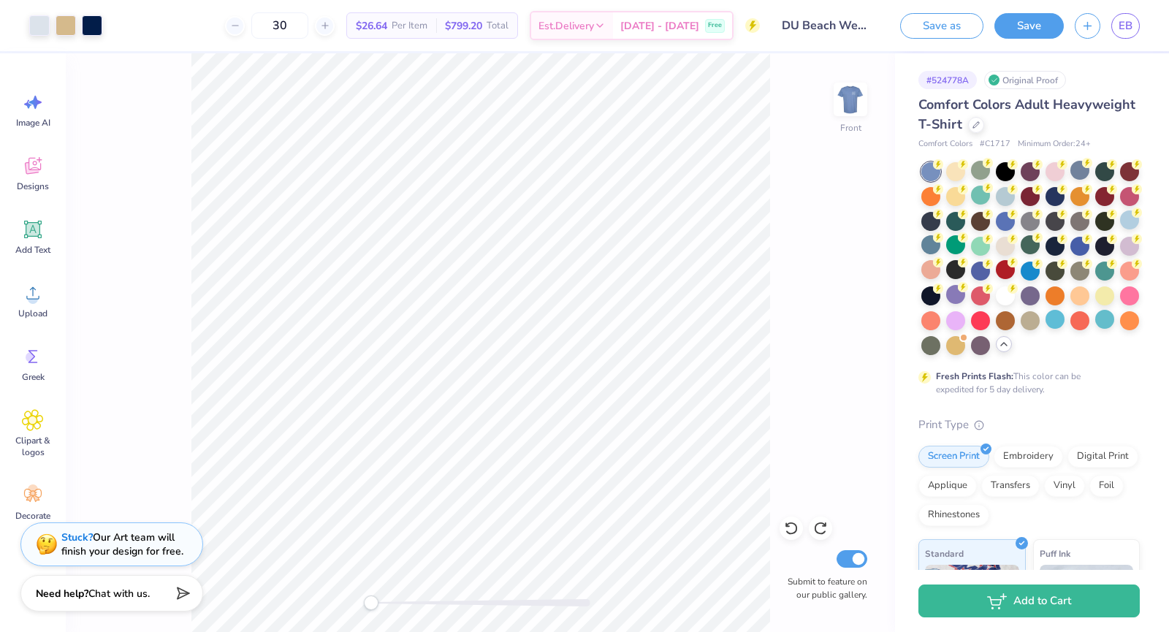
click at [360, 603] on div "Front Submit to feature on our public gallery." at bounding box center [480, 342] width 829 height 579
click at [286, 587] on div "Front Submit to feature on our public gallery." at bounding box center [480, 342] width 829 height 579
click at [834, 105] on div at bounding box center [850, 99] width 67 height 67
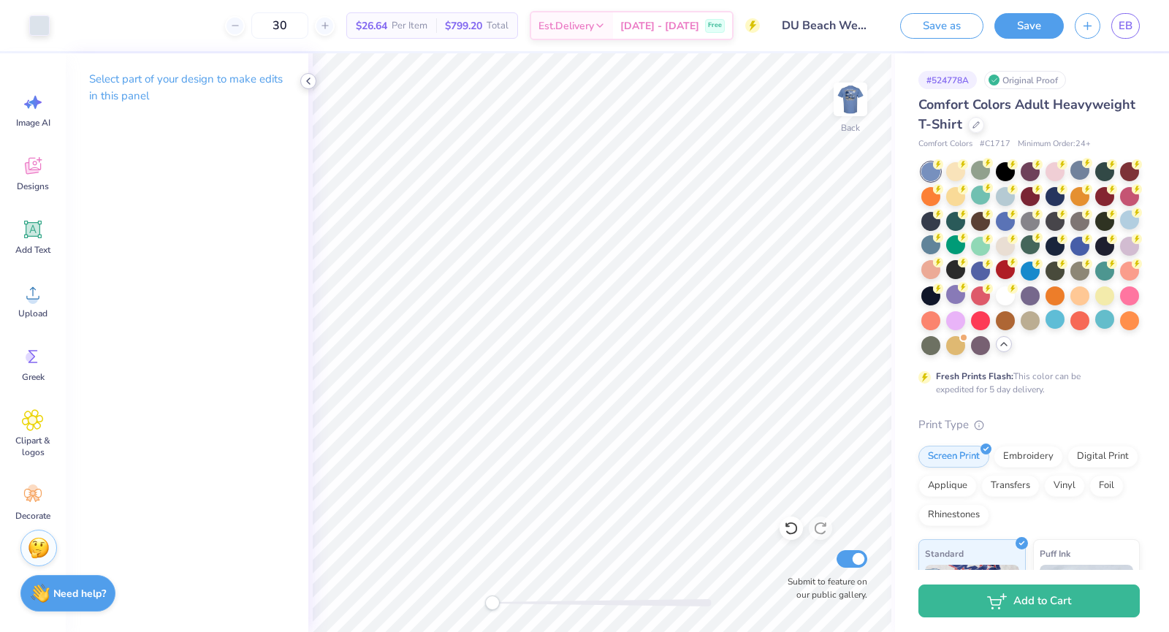
click at [308, 82] on icon at bounding box center [309, 81] width 12 height 12
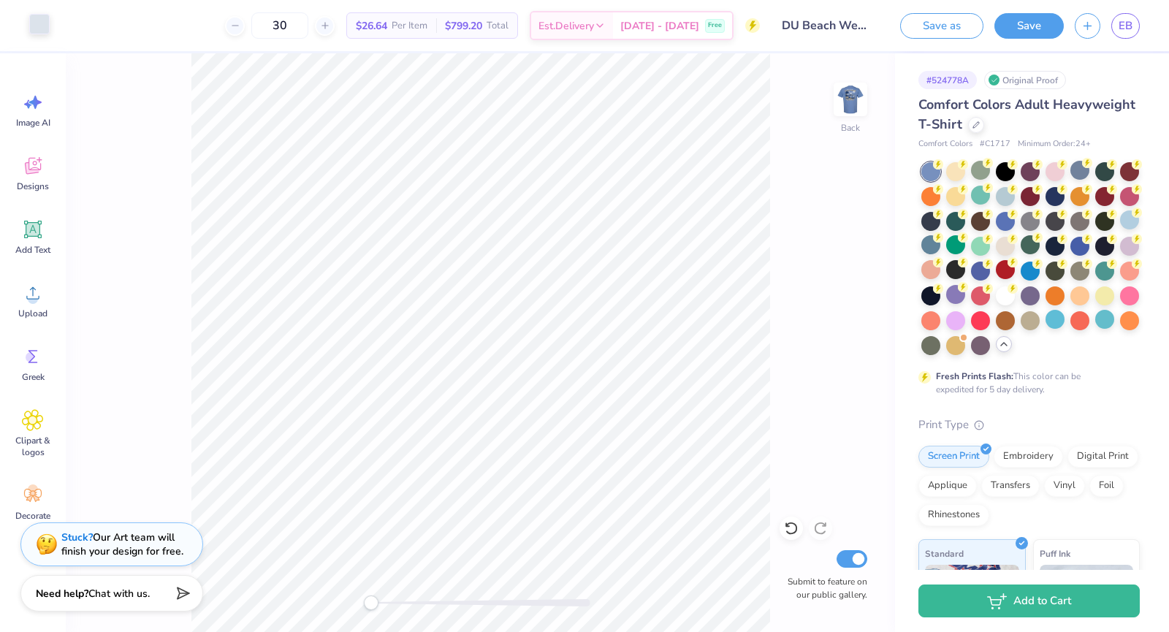
click at [41, 20] on div at bounding box center [39, 24] width 20 height 20
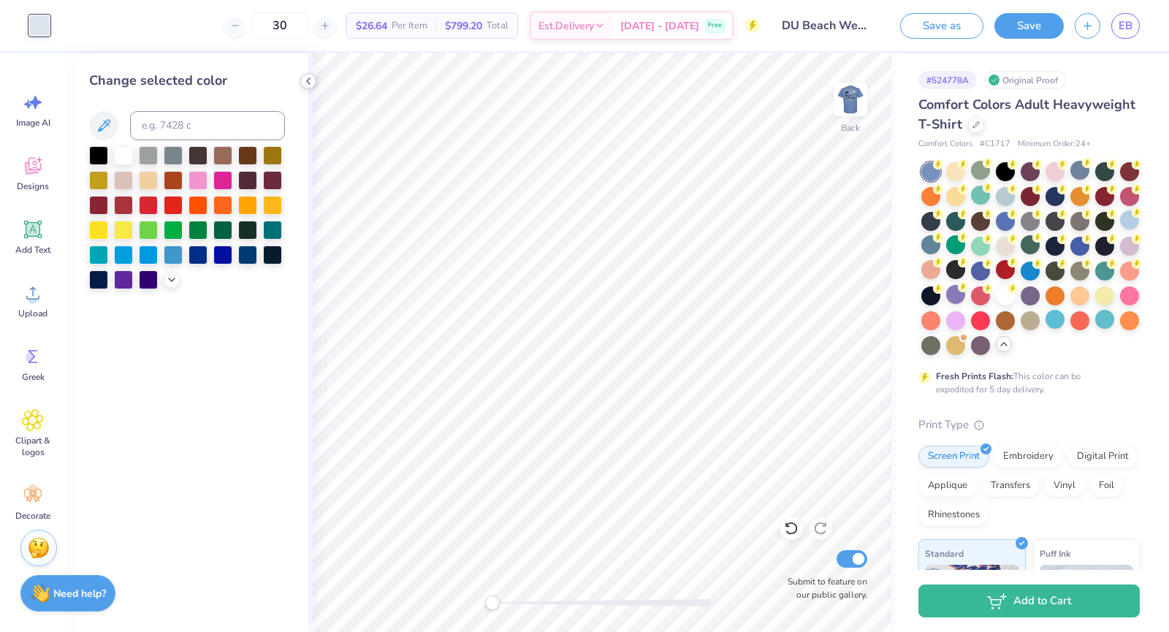
click at [305, 87] on div at bounding box center [308, 81] width 16 height 16
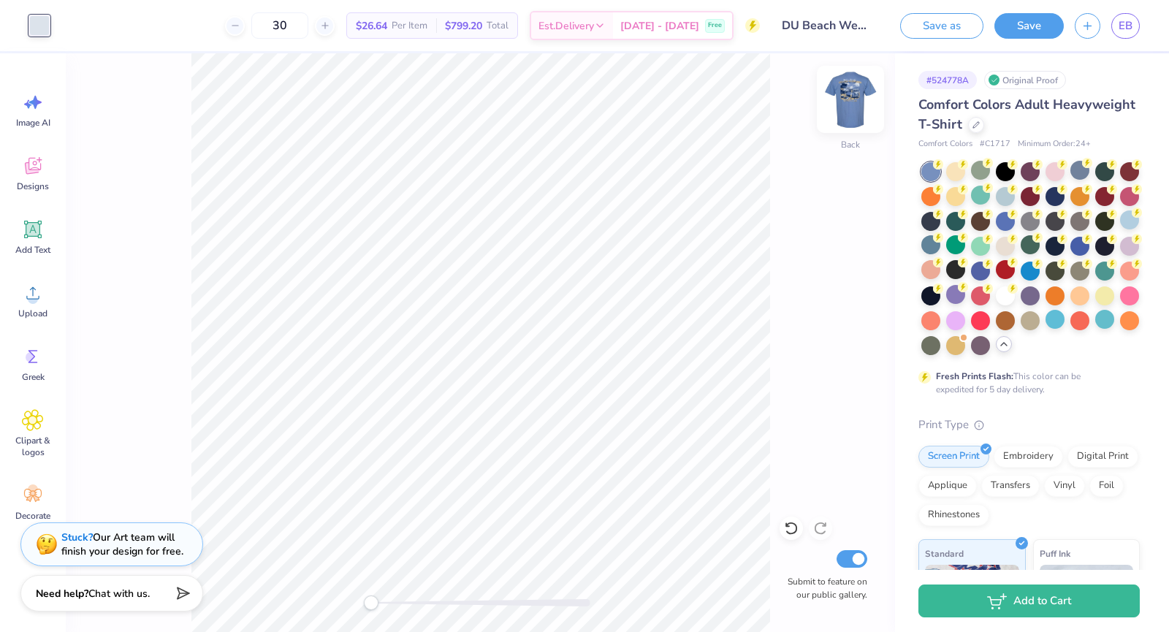
click at [845, 86] on img at bounding box center [850, 99] width 58 height 58
